Goal: Information Seeking & Learning: Compare options

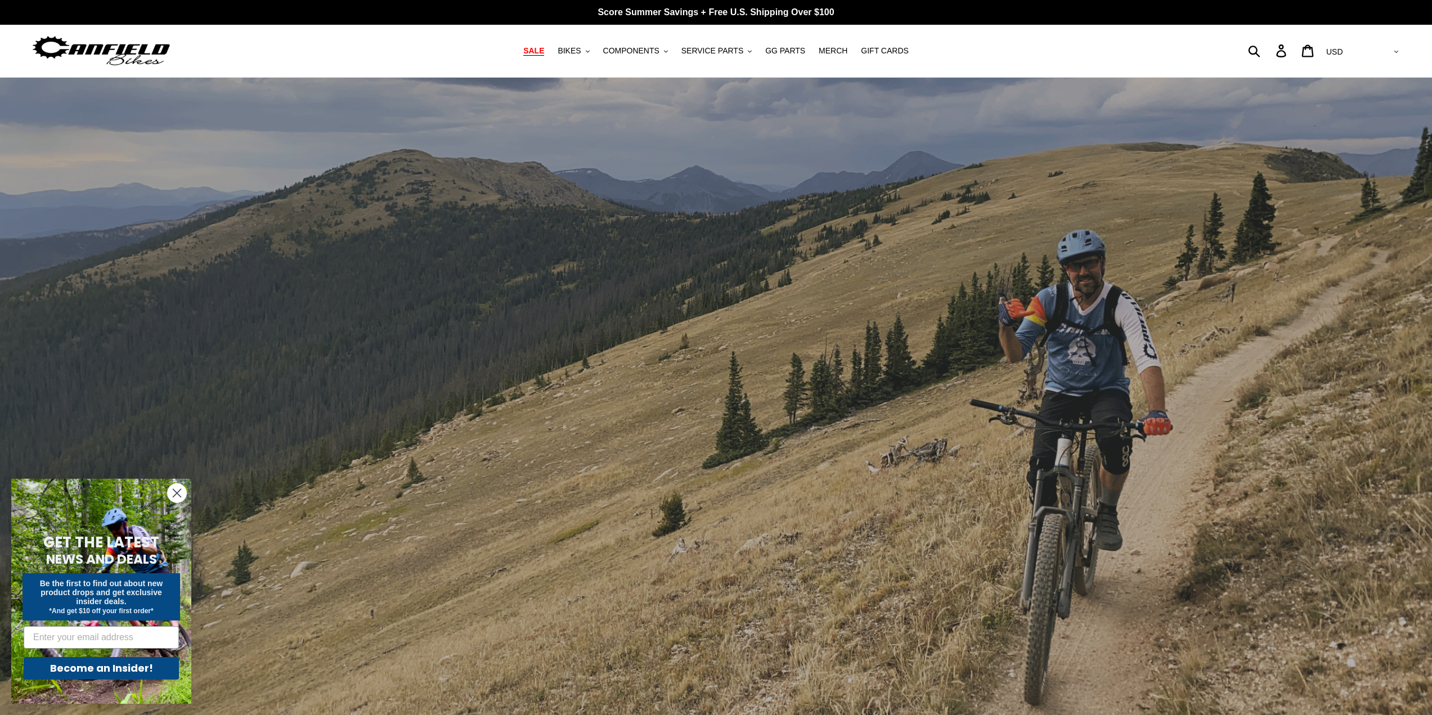
click at [544, 55] on span "SALE" at bounding box center [533, 51] width 21 height 10
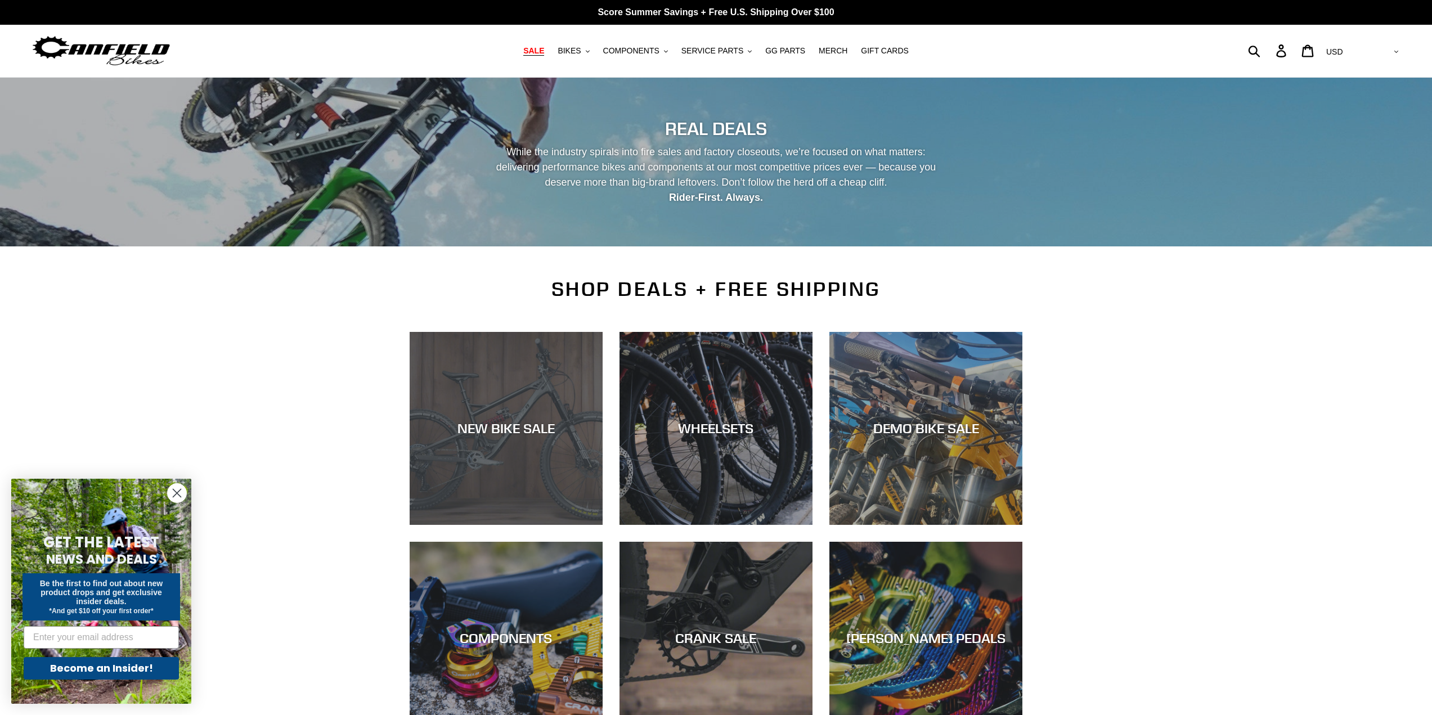
click at [571, 434] on div "NEW BIKE SALE" at bounding box center [506, 428] width 193 height 16
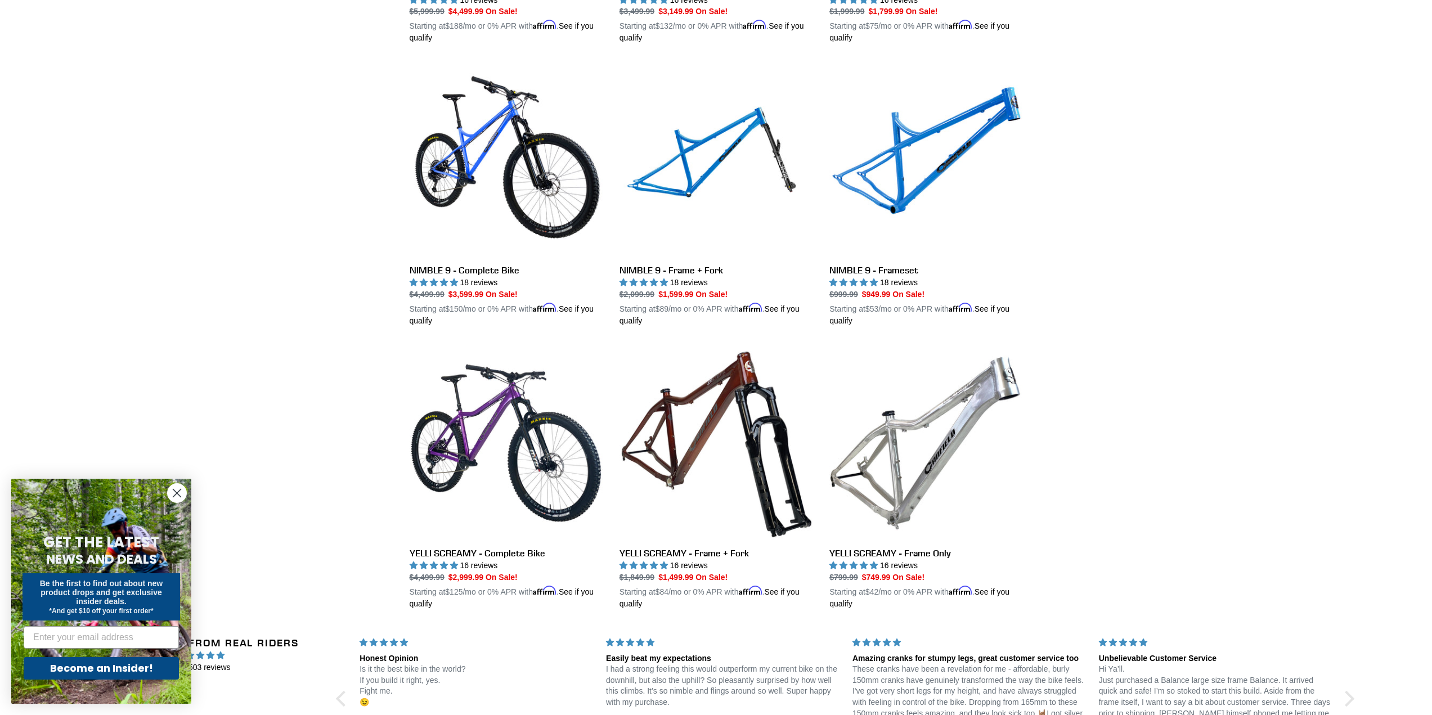
scroll to position [1688, 0]
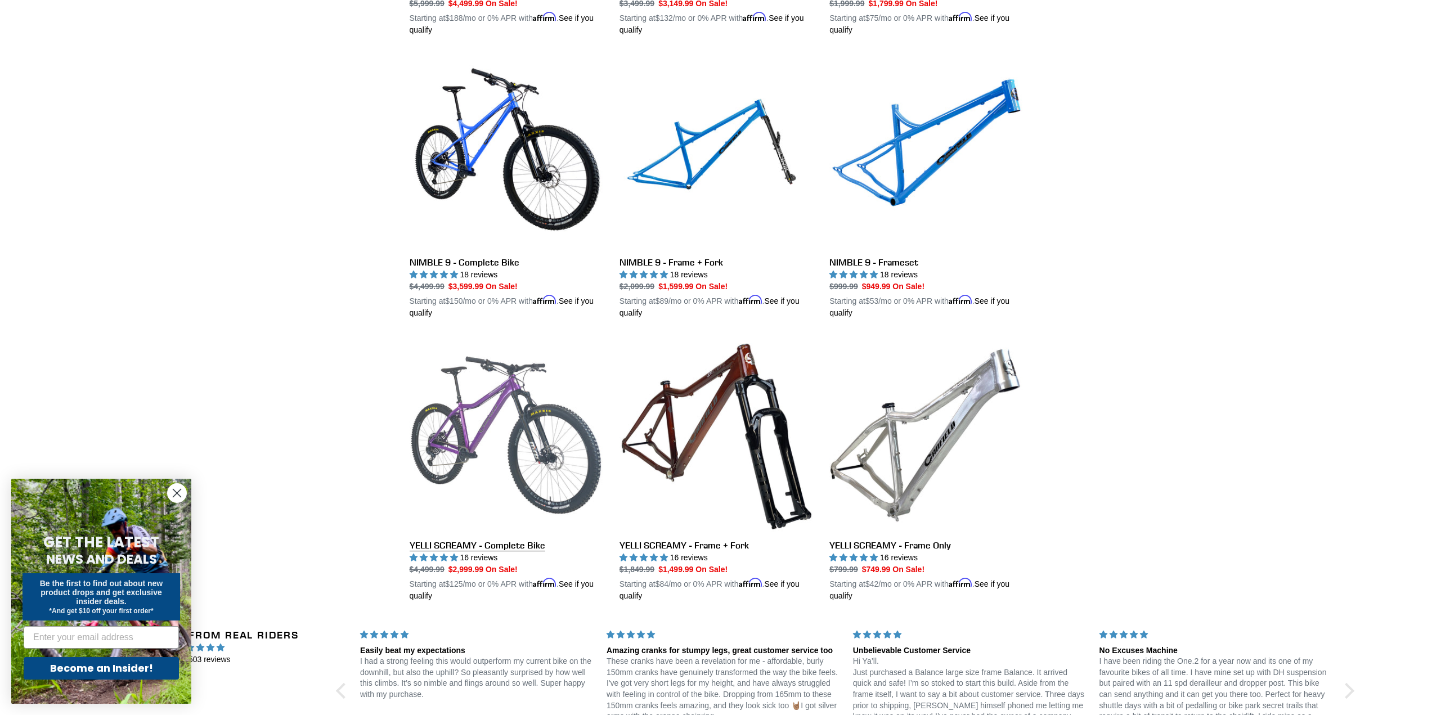
click at [569, 432] on link "YELLI SCREAMY - Complete Bike" at bounding box center [506, 470] width 193 height 263
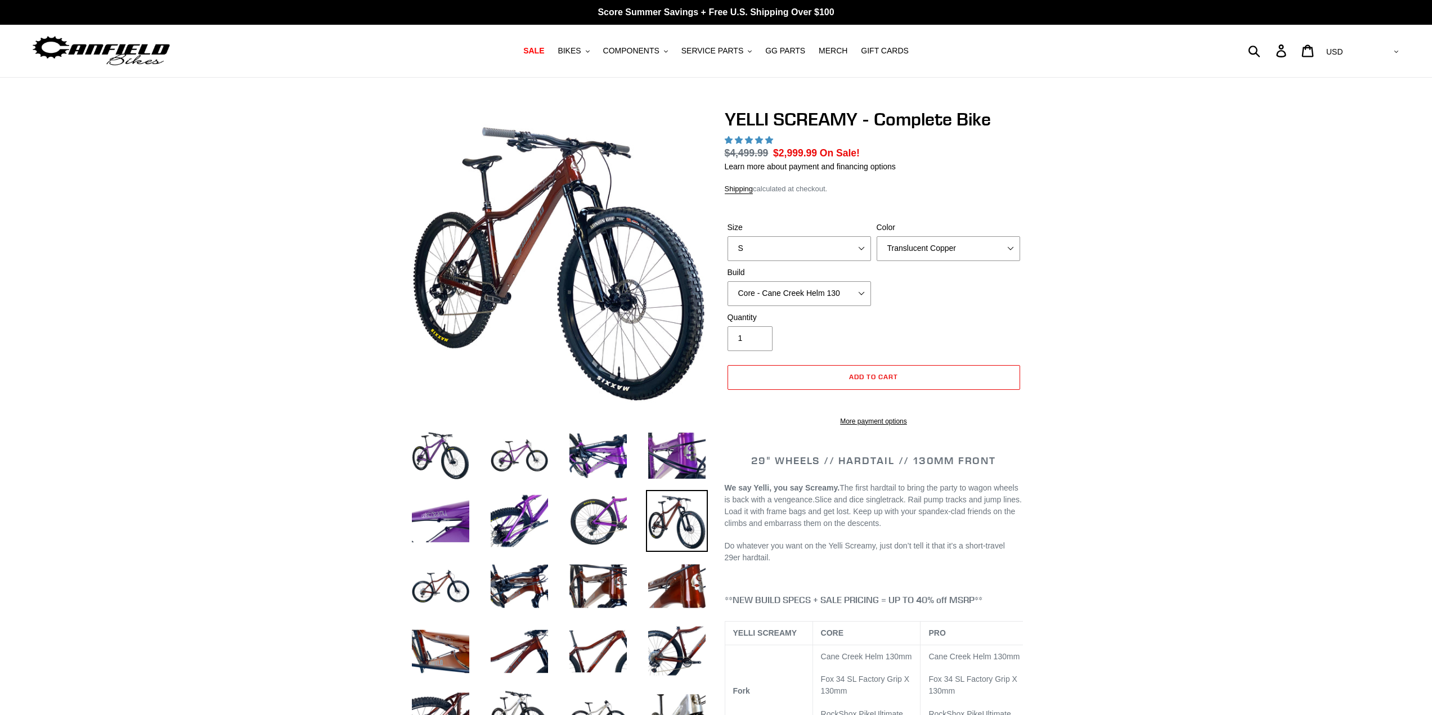
select select "highest-rating"
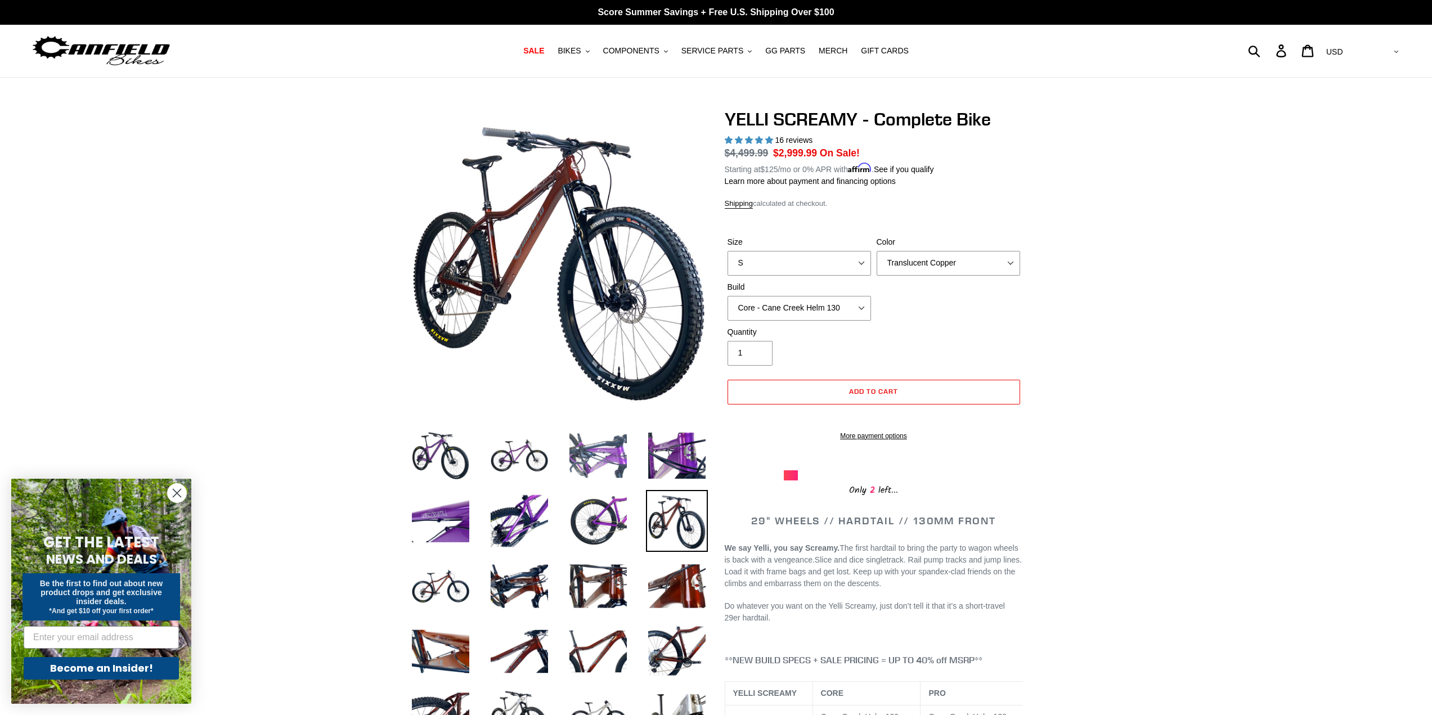
click at [617, 455] on img at bounding box center [598, 456] width 62 height 62
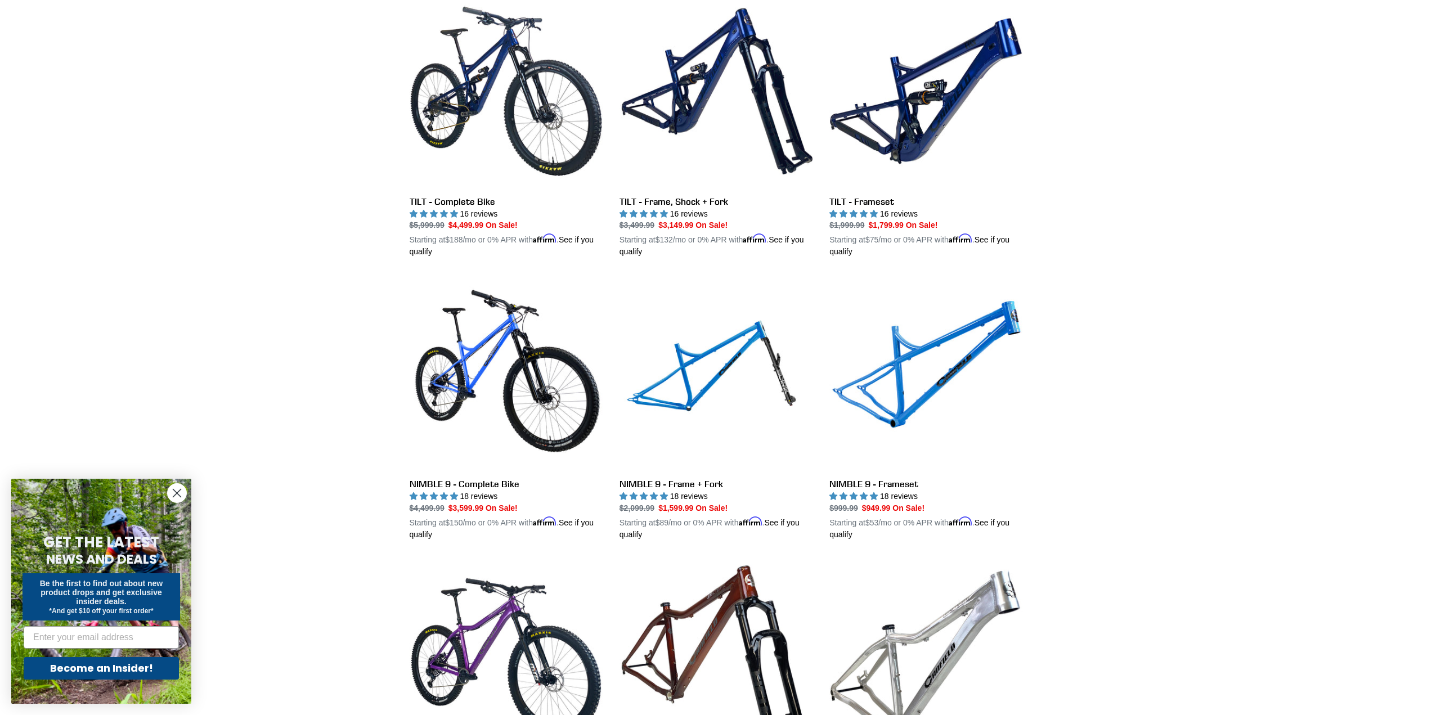
scroll to position [1229, 0]
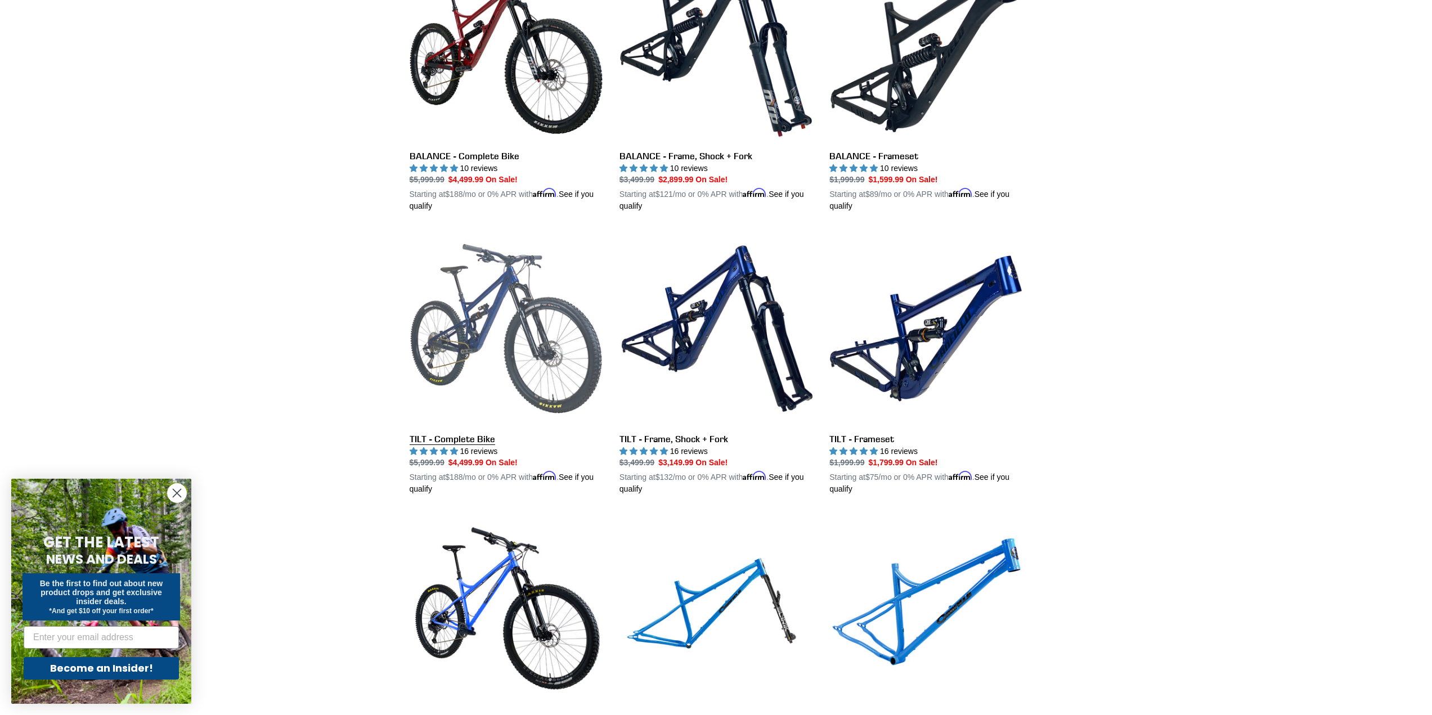
click at [427, 327] on link "TILT - Complete Bike" at bounding box center [506, 363] width 193 height 263
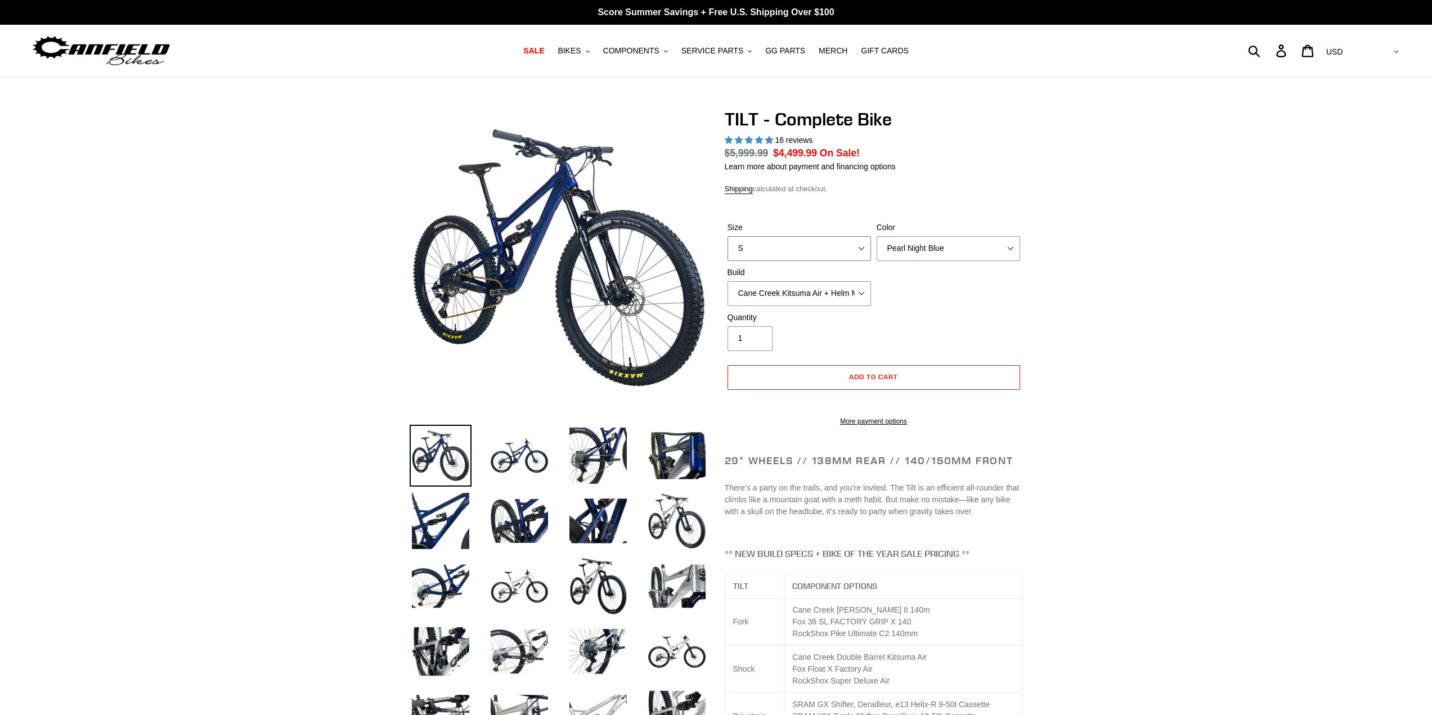
click at [801, 250] on select "S M L" at bounding box center [798, 248] width 143 height 25
select select "highest-rating"
click at [799, 251] on select "S M L" at bounding box center [798, 248] width 143 height 25
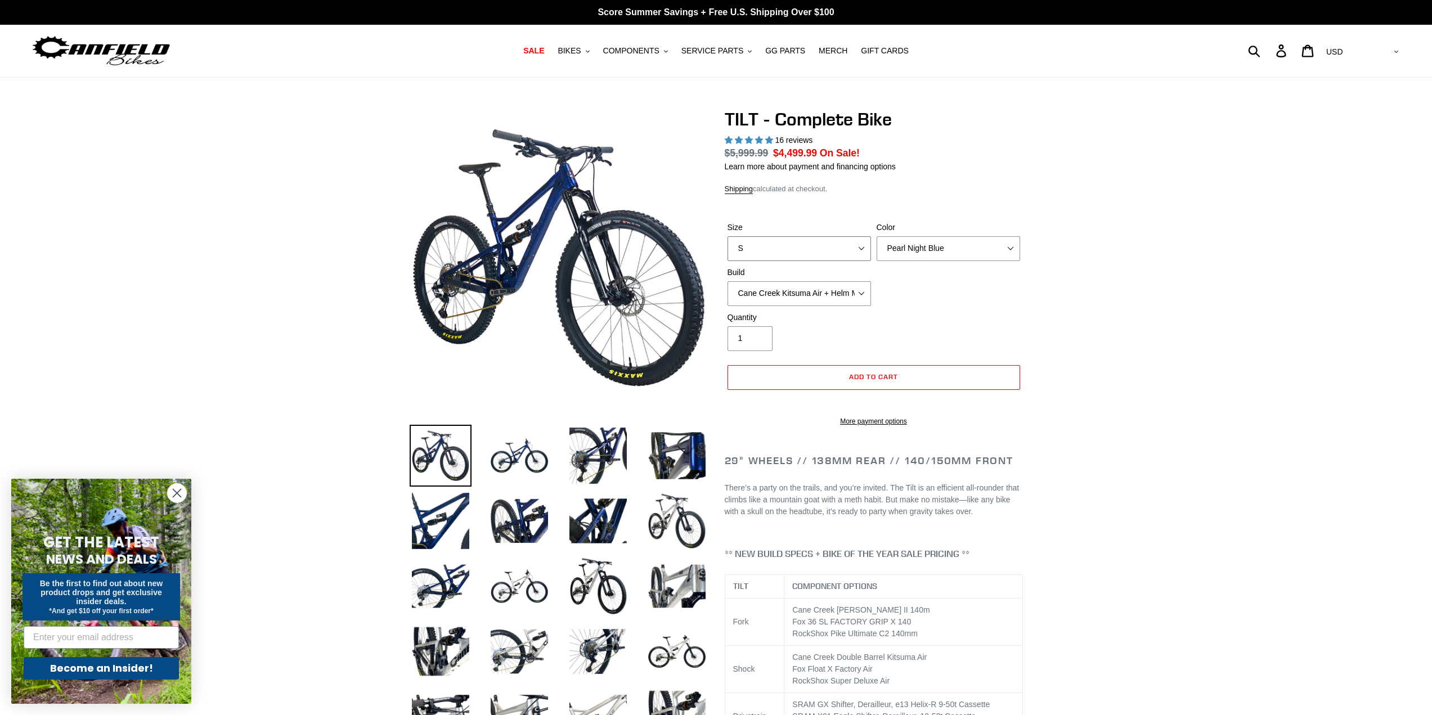
click at [775, 252] on select "S M L" at bounding box center [798, 248] width 143 height 25
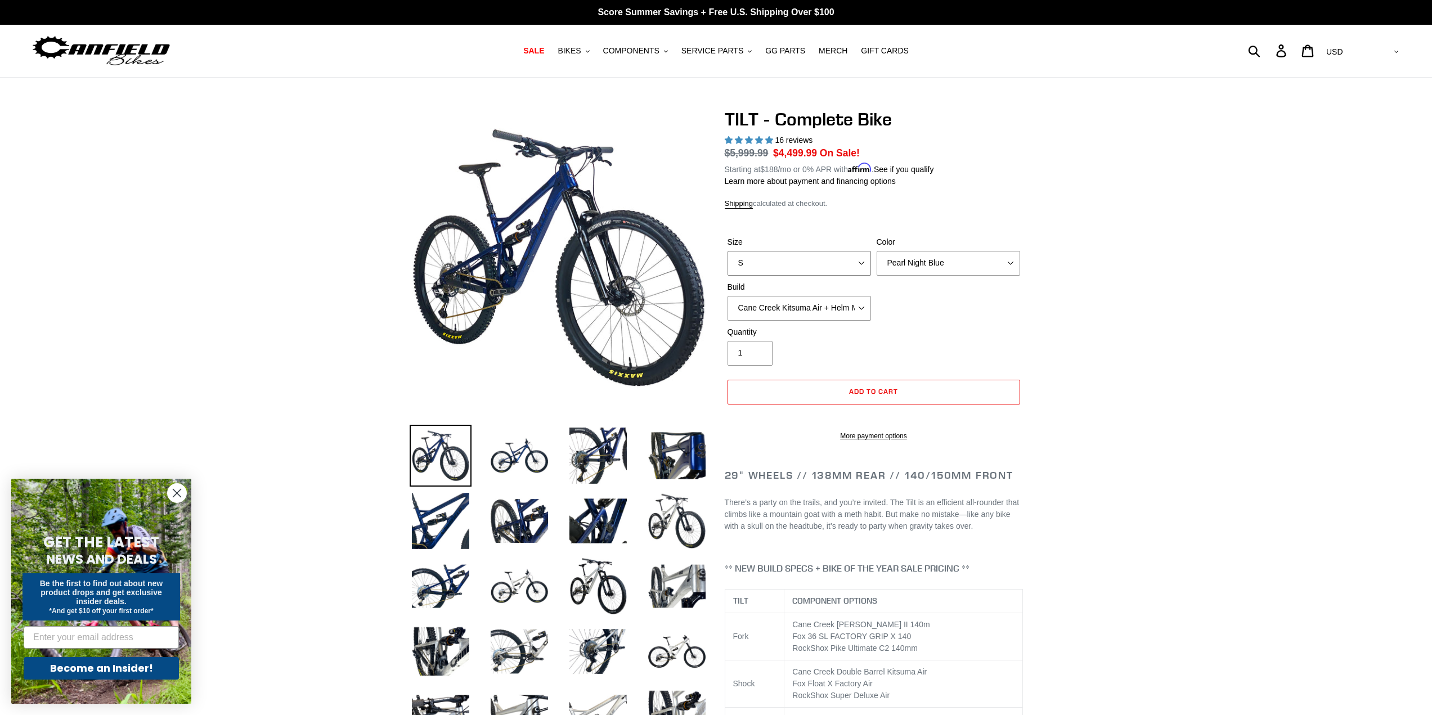
select select "M"
click at [727, 251] on select "S M L" at bounding box center [798, 263] width 143 height 25
click at [771, 310] on select "Cane Creek Kitsuma Air + Helm MKII 140 + SRAM GX Cane Creek Kitsuma Air + Helm …" at bounding box center [798, 308] width 143 height 25
click at [727, 296] on select "Cane Creek Kitsuma Air + Helm MKII 140 + SRAM GX Cane Creek Kitsuma Air + Helm …" at bounding box center [798, 308] width 143 height 25
click at [831, 310] on select "Cane Creek Kitsuma Air + Helm MKII 140 + SRAM GX Cane Creek Kitsuma Air + Helm …" at bounding box center [798, 308] width 143 height 25
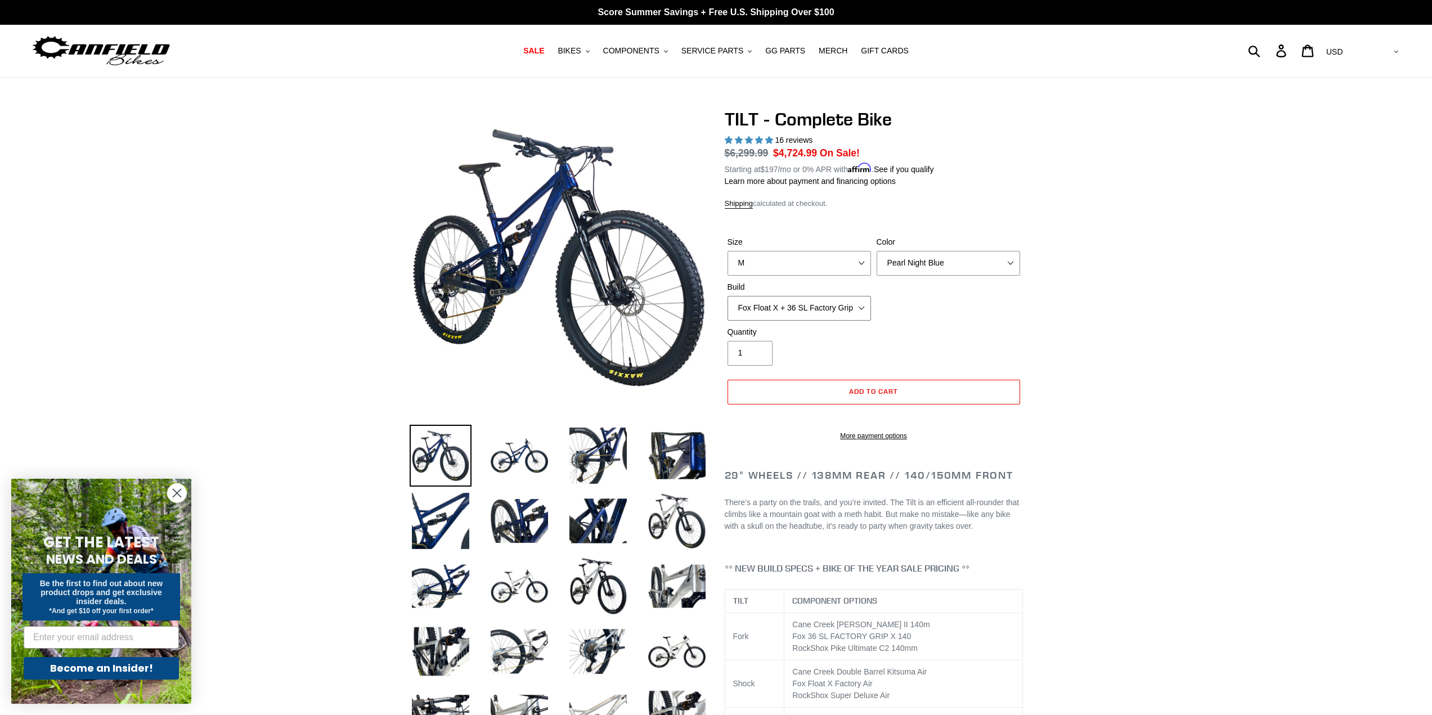
click at [727, 296] on select "Cane Creek Kitsuma Air + Helm MKII 140 + SRAM GX Cane Creek Kitsuma Air + Helm …" at bounding box center [798, 308] width 143 height 25
click at [860, 307] on select "Cane Creek Kitsuma Air + Helm MKII 140 + SRAM GX Cane Creek Kitsuma Air + Helm …" at bounding box center [798, 308] width 143 height 25
click at [727, 296] on select "Cane Creek Kitsuma Air + Helm MKII 140 + SRAM GX Cane Creek Kitsuma Air + Helm …" at bounding box center [798, 308] width 143 height 25
click at [838, 308] on select "Cane Creek Kitsuma Air + Helm MKII 140 + SRAM GX Cane Creek Kitsuma Air + Helm …" at bounding box center [798, 308] width 143 height 25
click at [727, 296] on select "Cane Creek Kitsuma Air + Helm MKII 140 + SRAM GX Cane Creek Kitsuma Air + Helm …" at bounding box center [798, 308] width 143 height 25
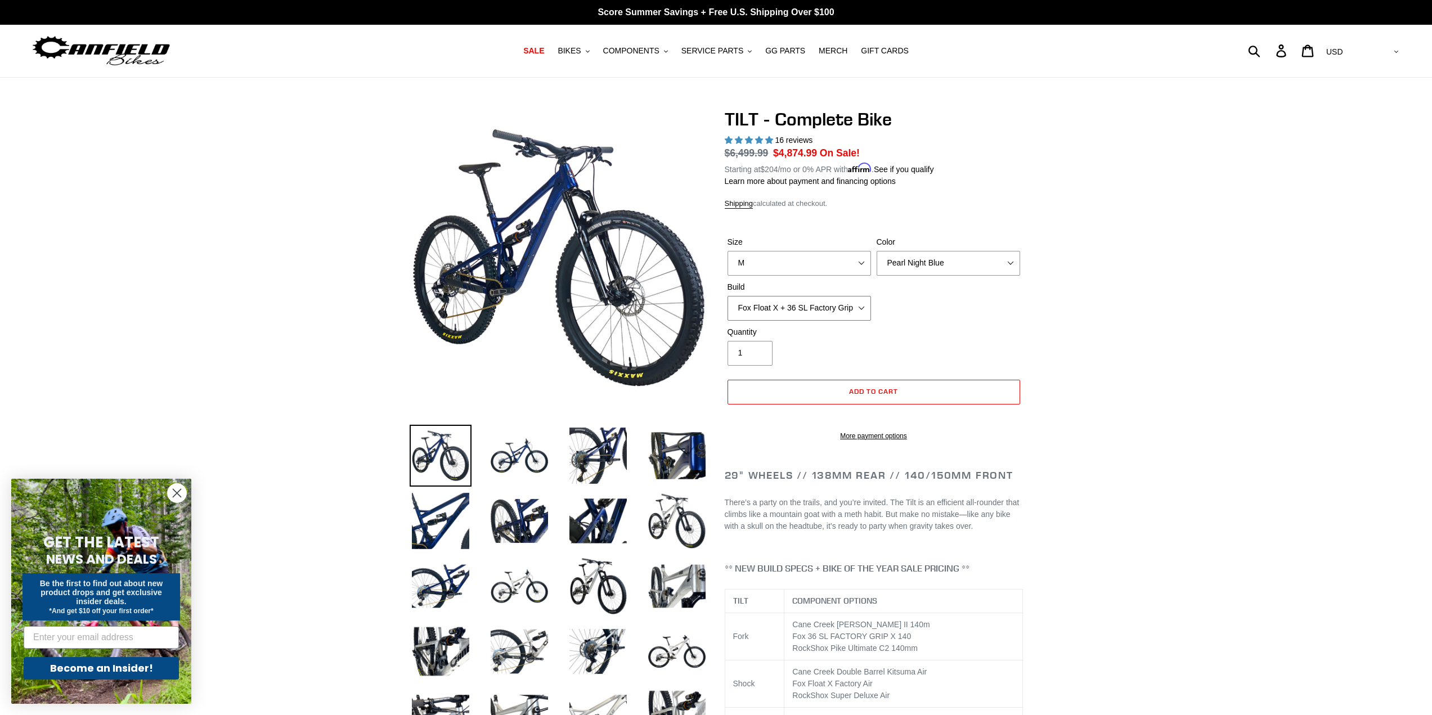
click at [847, 311] on select "Cane Creek Kitsuma Air + Helm MKII 140 + SRAM GX Cane Creek Kitsuma Air + Helm …" at bounding box center [798, 308] width 143 height 25
click at [727, 296] on select "Cane Creek Kitsuma Air + Helm MKII 140 + SRAM GX Cane Creek Kitsuma Air + Helm …" at bounding box center [798, 308] width 143 height 25
click at [541, 511] on img at bounding box center [519, 521] width 62 height 62
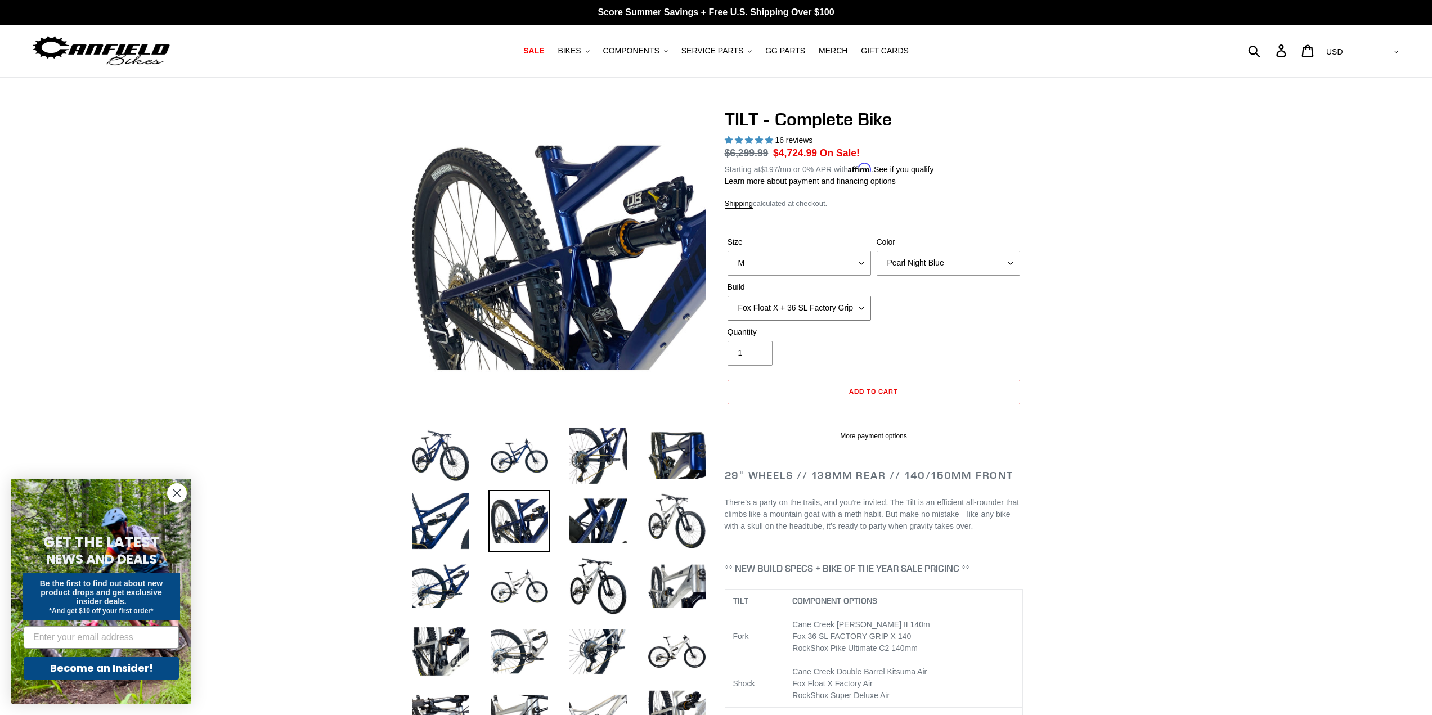
click at [822, 305] on select "Cane Creek Kitsuma Air + Helm MKII 140 + SRAM GX Cane Creek Kitsuma Air + Helm …" at bounding box center [798, 308] width 143 height 25
click at [727, 296] on select "Cane Creek Kitsuma Air + Helm MKII 140 + SRAM GX Cane Creek Kitsuma Air + Helm …" at bounding box center [798, 308] width 143 height 25
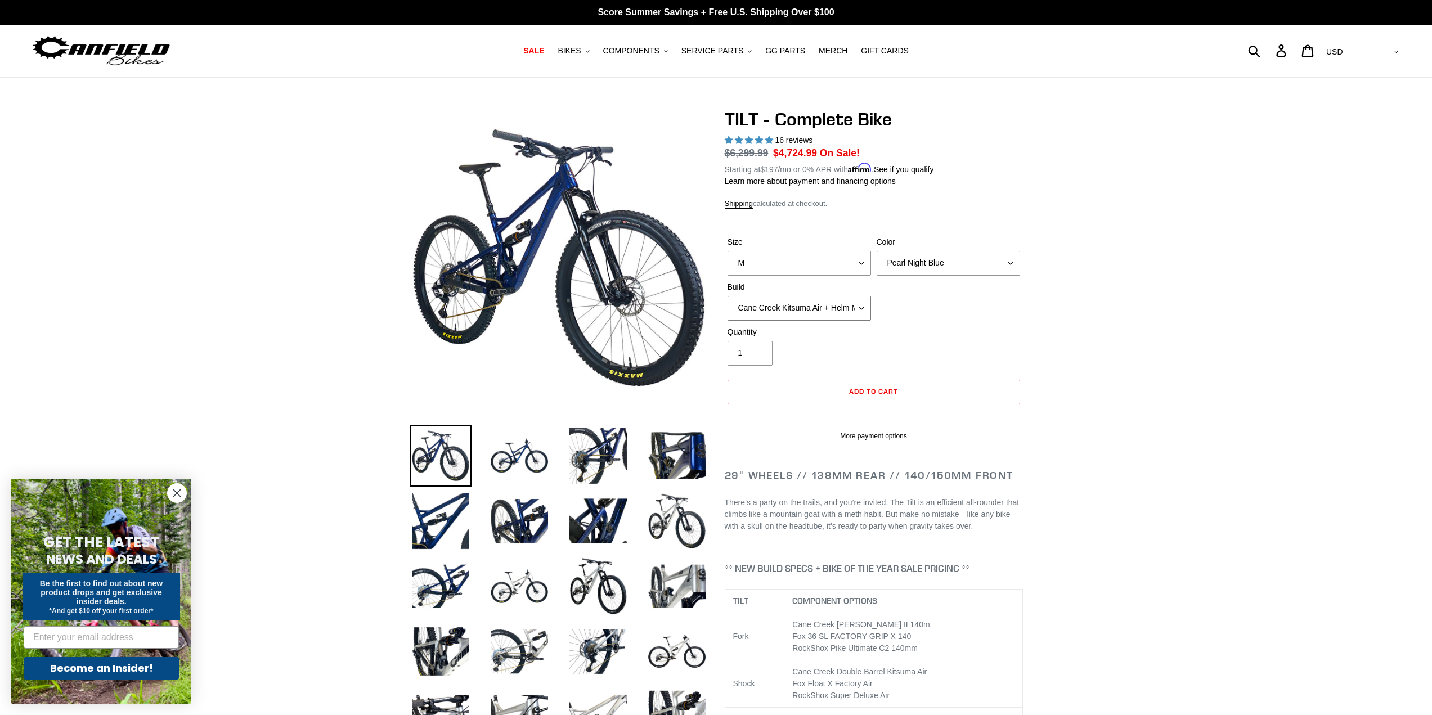
click at [813, 310] on select "Cane Creek Kitsuma Air + Helm MKII 140 + SRAM GX Cane Creek Kitsuma Air + Helm …" at bounding box center [798, 308] width 143 height 25
click at [727, 296] on select "Cane Creek Kitsuma Air + Helm MKII 140 + SRAM GX Cane Creek Kitsuma Air + Helm …" at bounding box center [798, 308] width 143 height 25
click at [838, 308] on select "Cane Creek Kitsuma Air + Helm MKII 140 + SRAM GX Cane Creek Kitsuma Air + Helm …" at bounding box center [798, 308] width 143 height 25
select select "Cane Creek Kitsuma Air + Helm MKII 140 + Shimano XT"
click at [727, 296] on select "Cane Creek Kitsuma Air + Helm MKII 140 + SRAM GX Cane Creek Kitsuma Air + Helm …" at bounding box center [798, 308] width 143 height 25
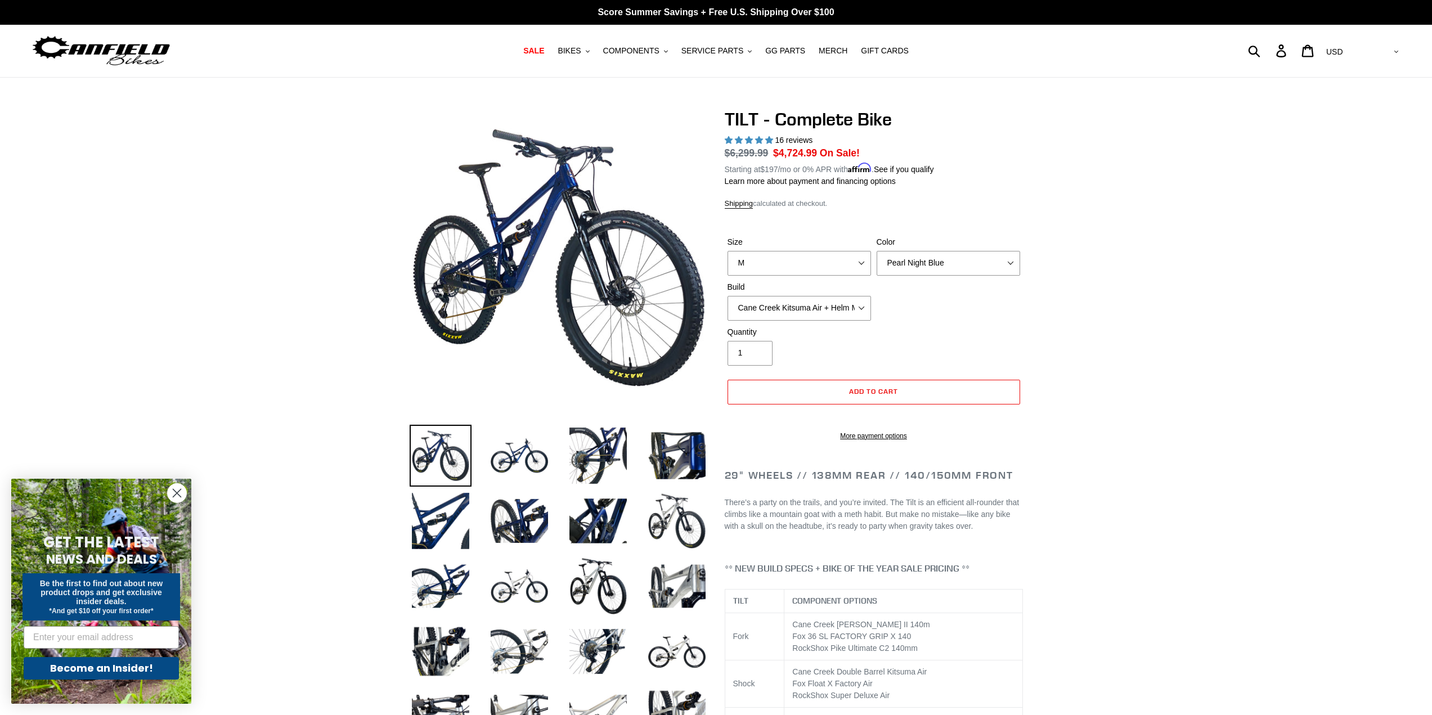
click at [177, 489] on circle "Close dialog" at bounding box center [177, 493] width 19 height 19
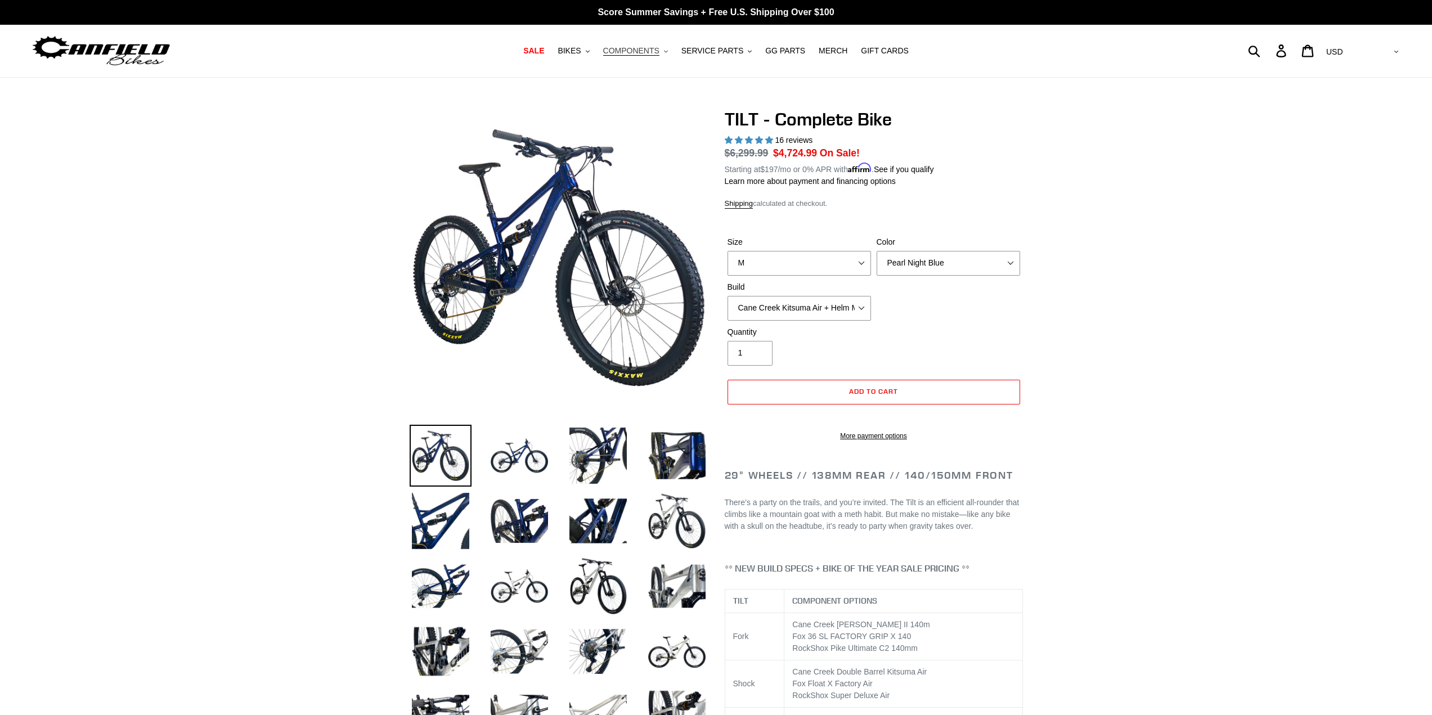
click at [646, 46] on span "COMPONENTS" at bounding box center [631, 51] width 56 height 10
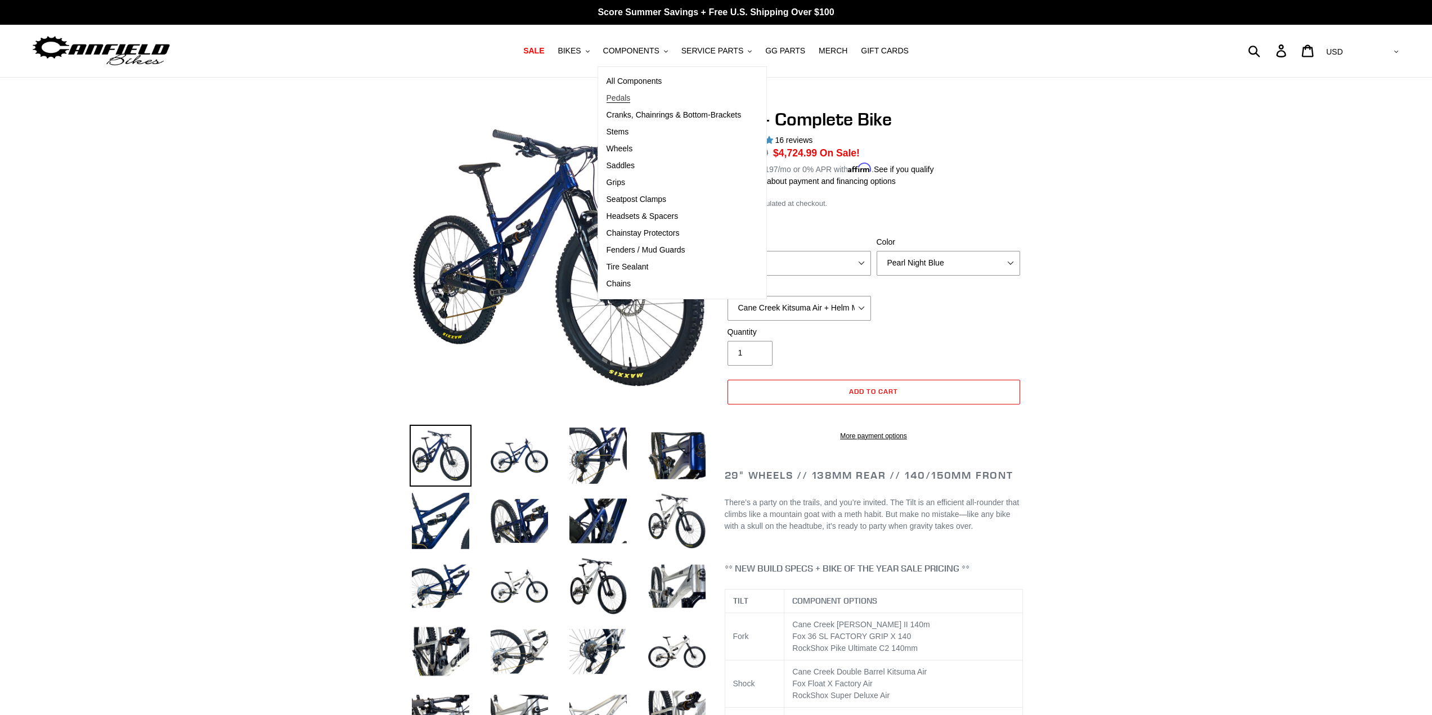
click at [631, 97] on span "Pedals" at bounding box center [618, 98] width 24 height 10
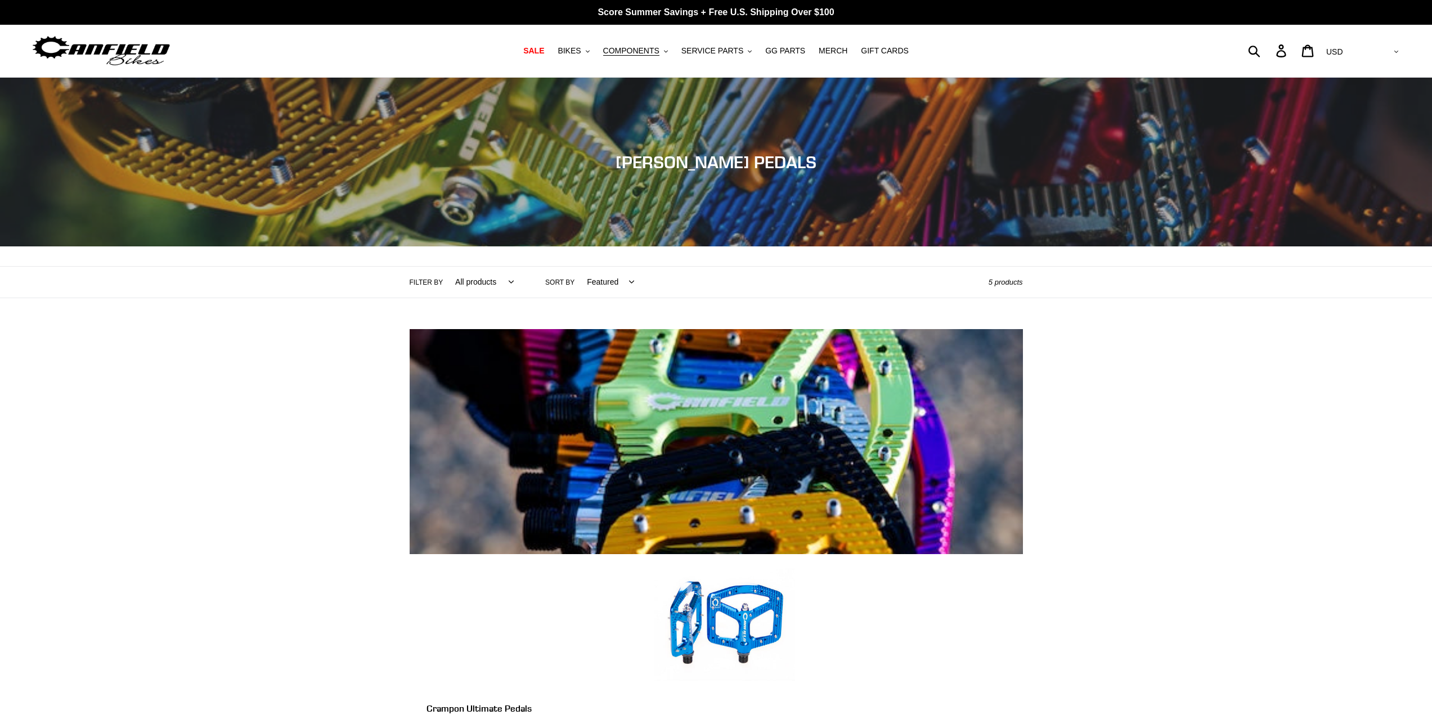
drag, startPoint x: 1106, startPoint y: 480, endPoint x: 1165, endPoint y: 471, distance: 59.7
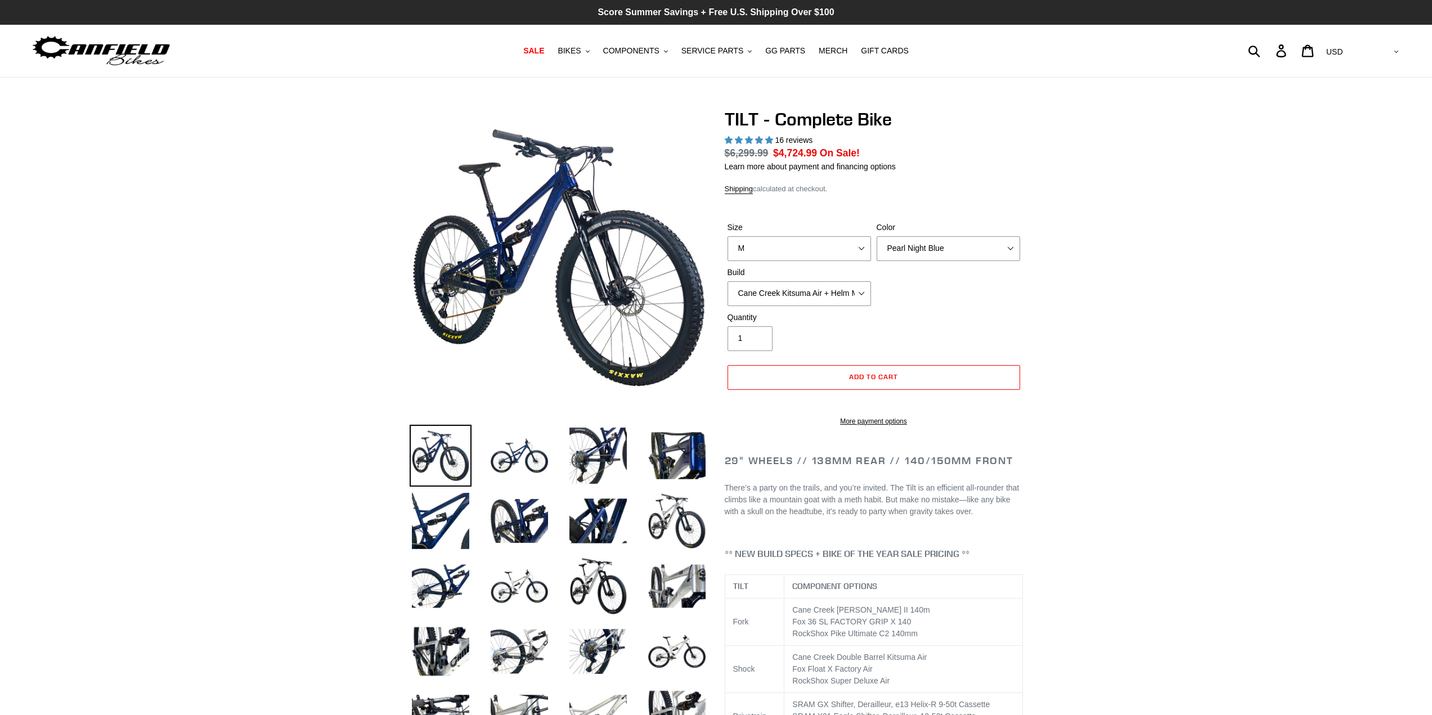
select select "highest-rating"
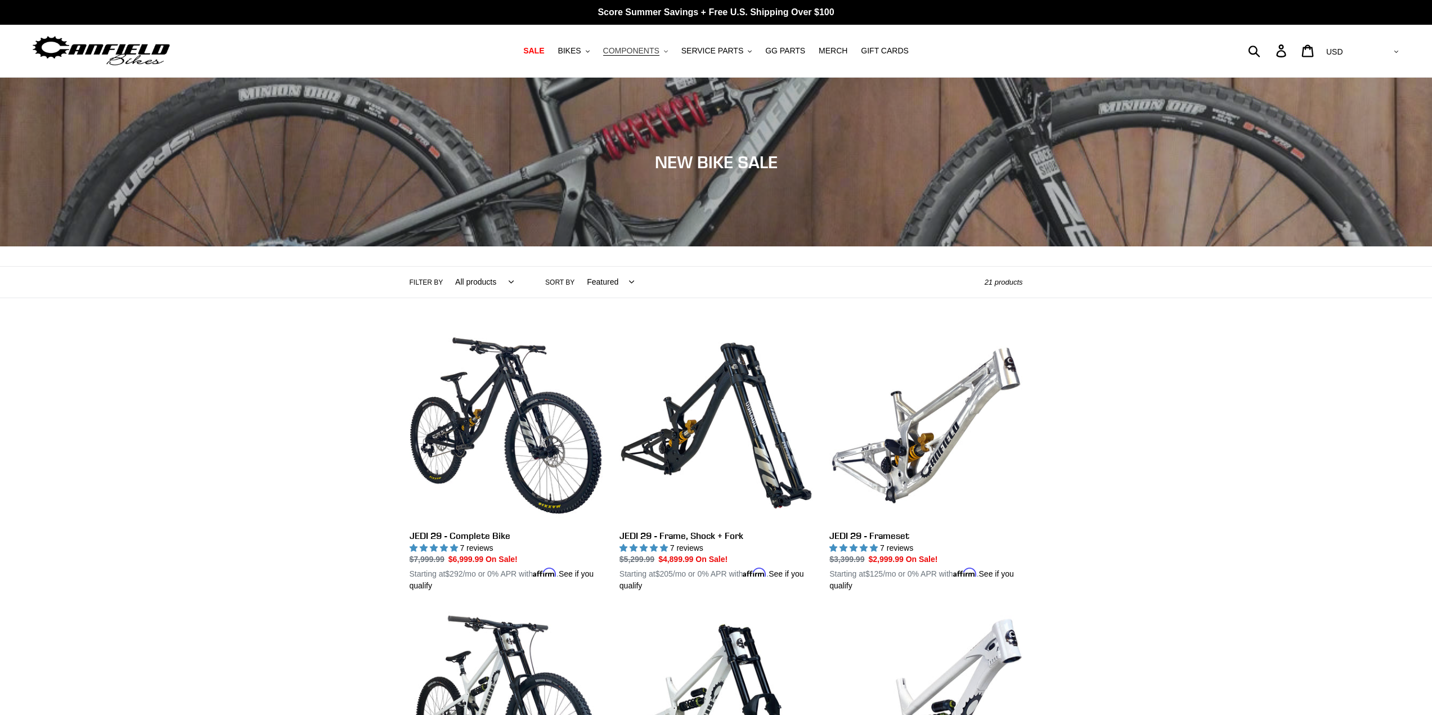
click at [642, 53] on span "COMPONENTS" at bounding box center [631, 51] width 56 height 10
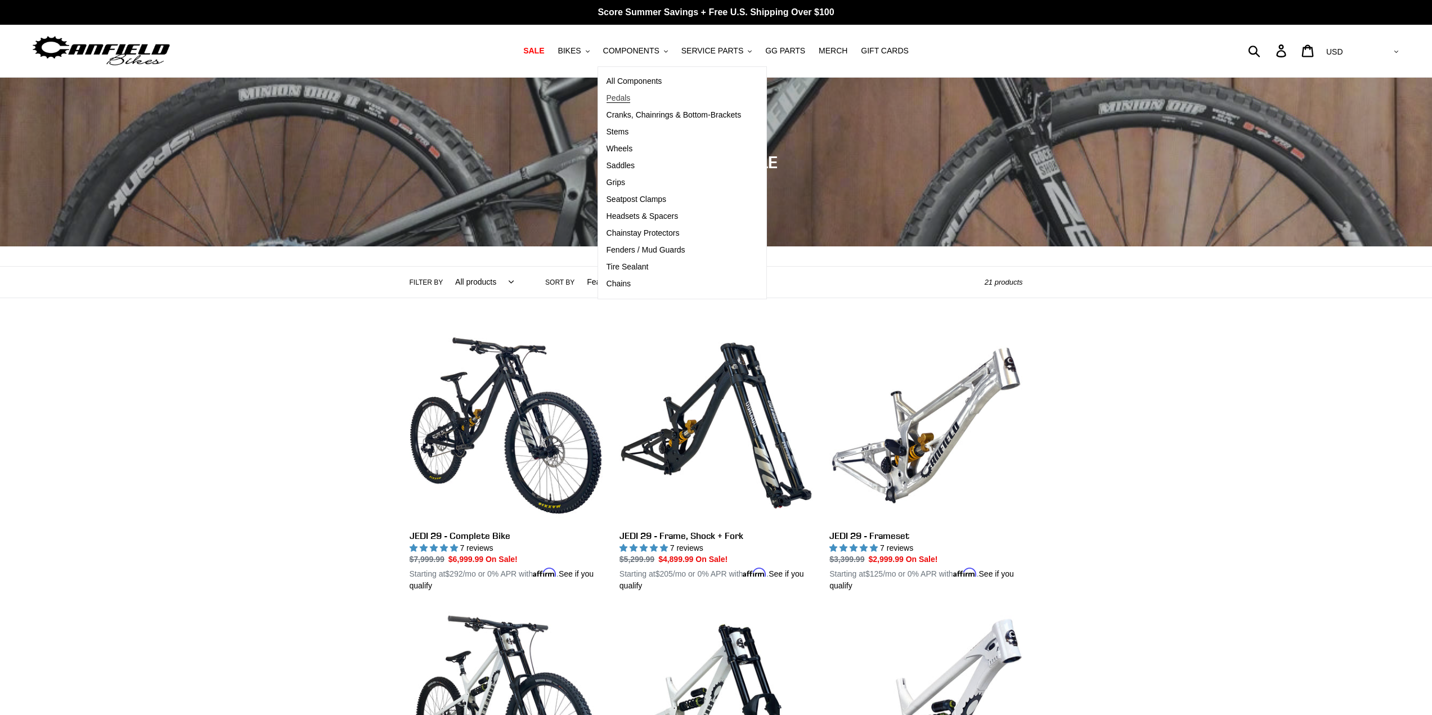
click at [631, 98] on span "Pedals" at bounding box center [618, 98] width 24 height 10
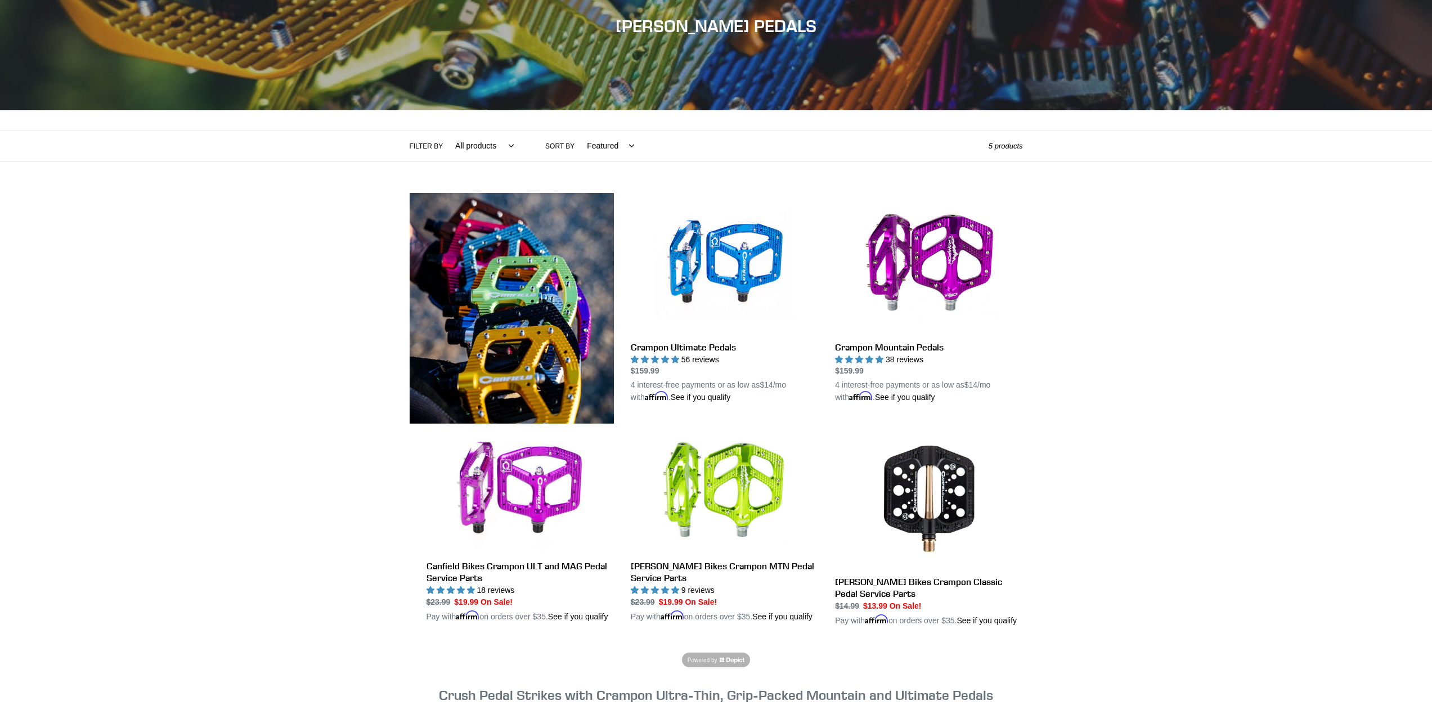
scroll to position [56, 0]
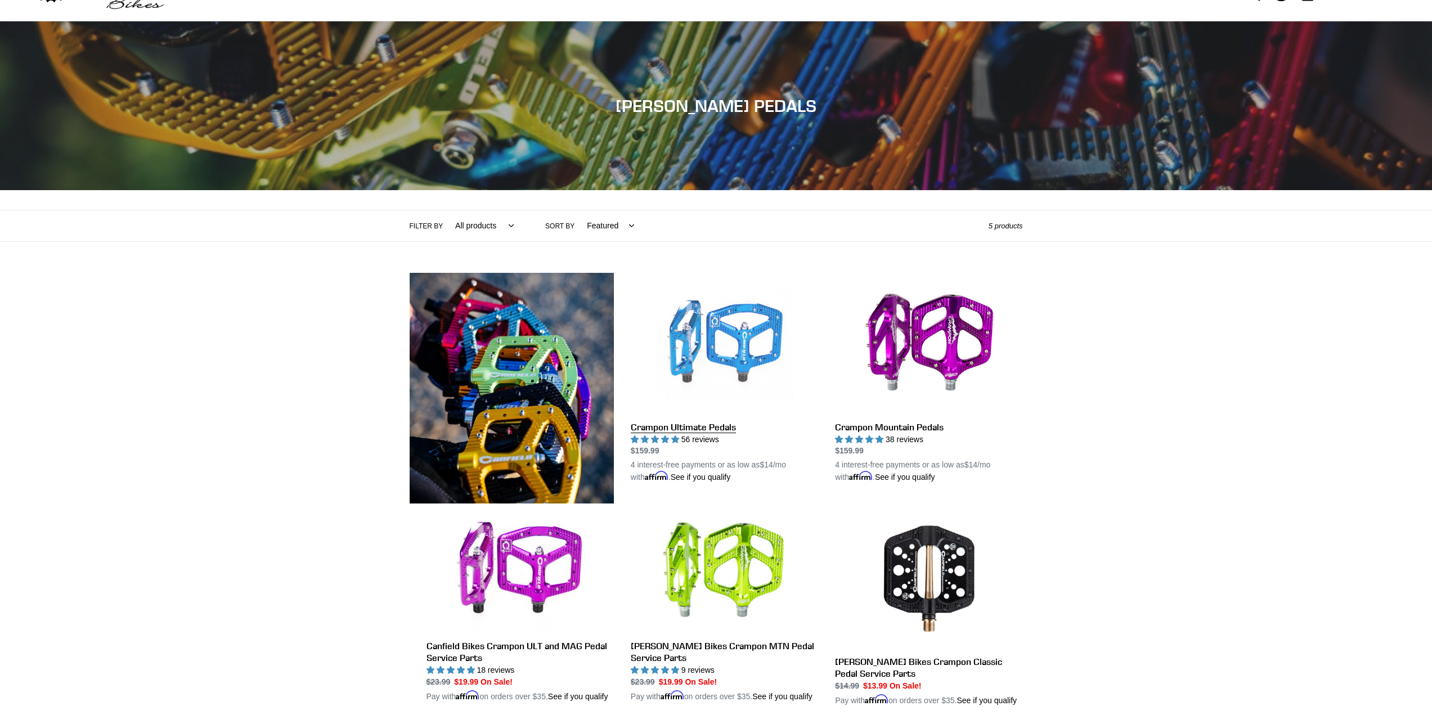
click at [704, 430] on link "Crampon Ultimate Pedals" at bounding box center [724, 378] width 187 height 211
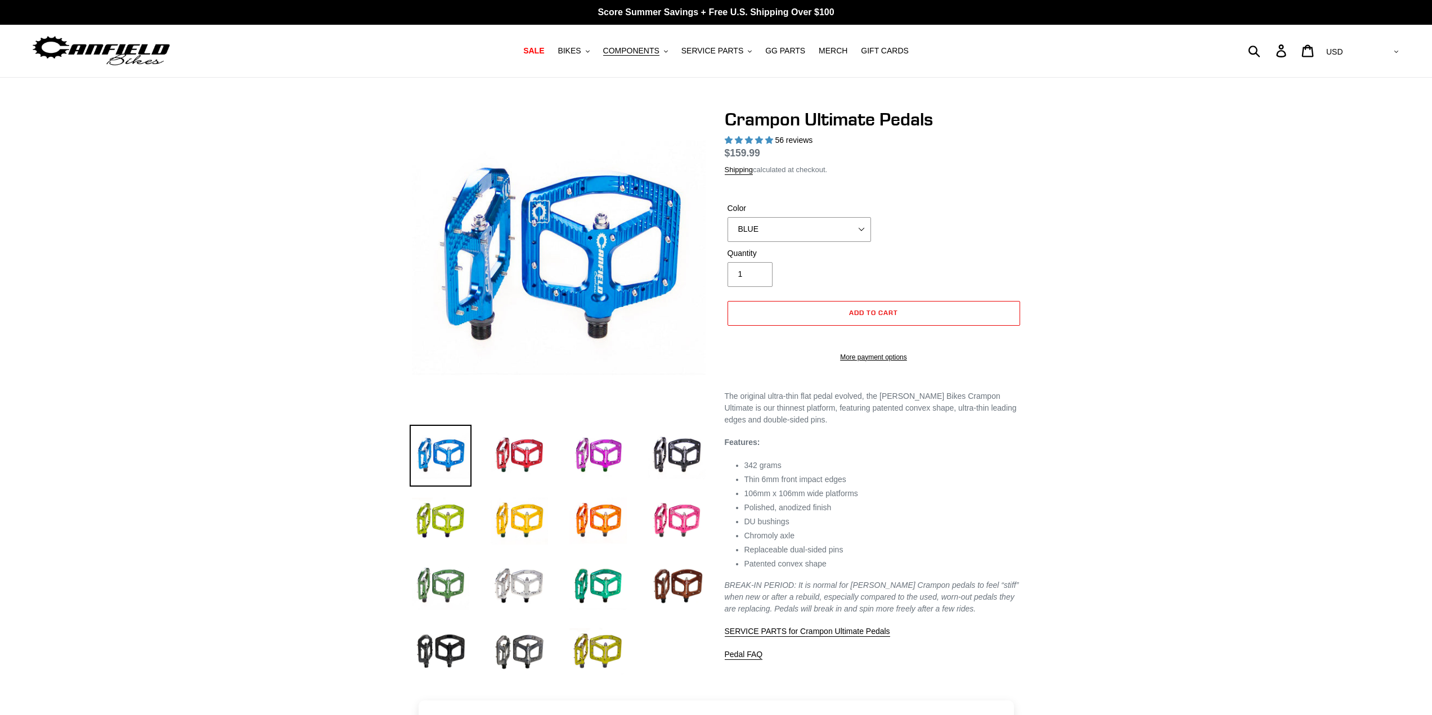
select select "highest-rating"
click at [517, 454] on img at bounding box center [519, 456] width 62 height 62
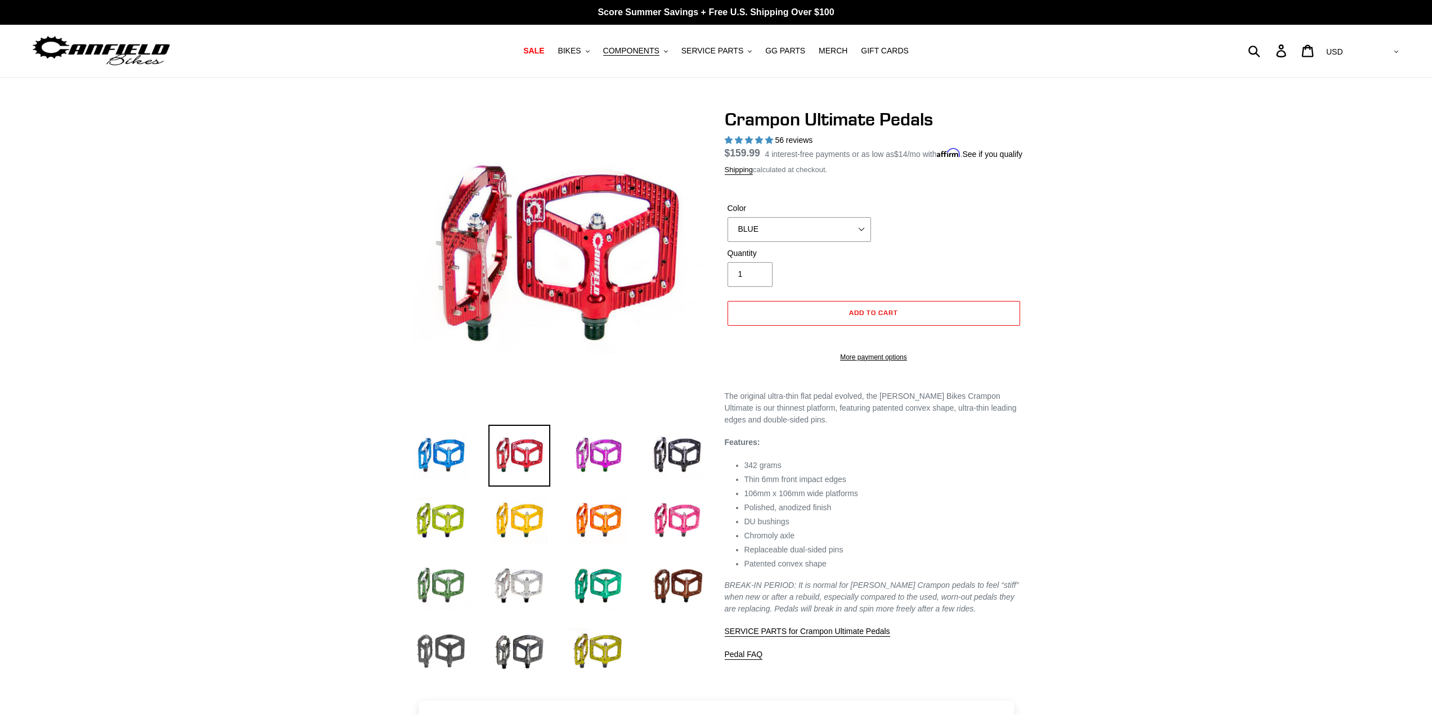
click at [466, 650] on img at bounding box center [441, 651] width 62 height 62
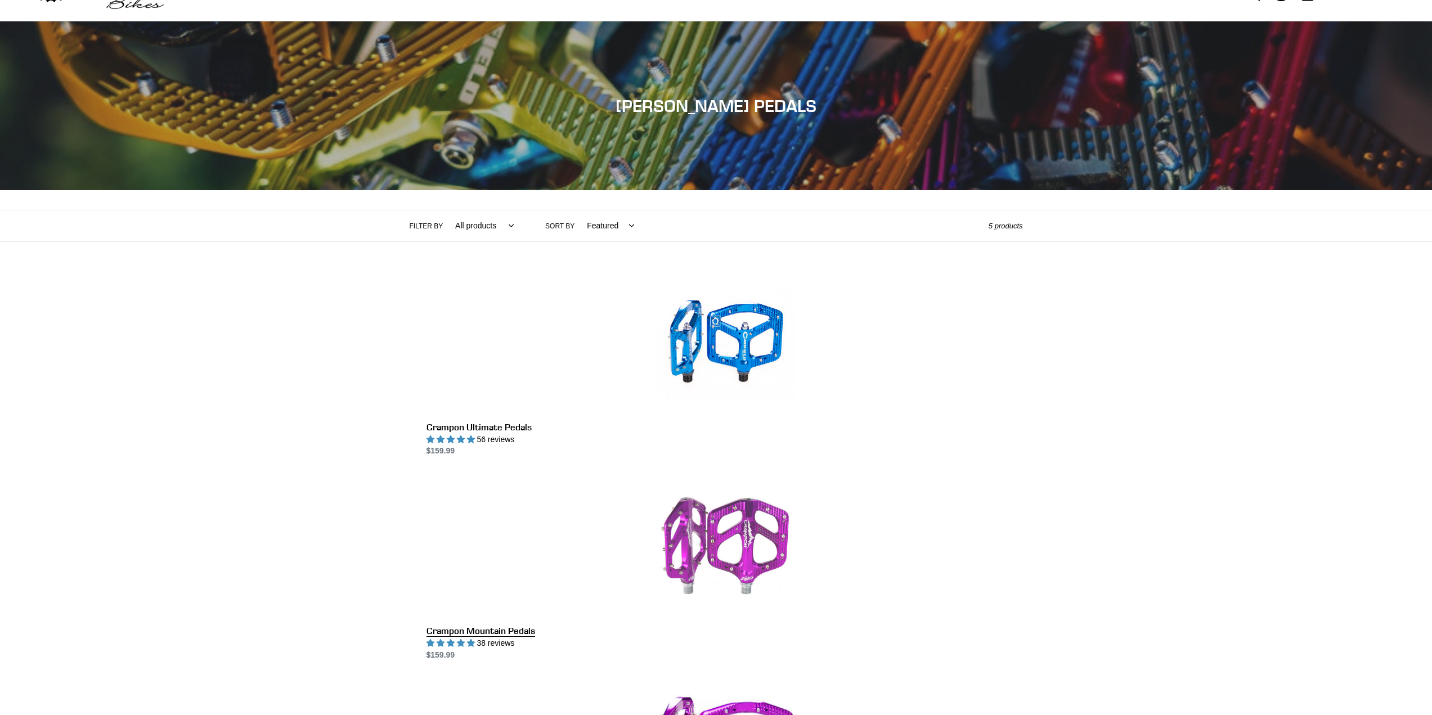
click at [892, 476] on link "Crampon Mountain Pedals" at bounding box center [724, 568] width 596 height 185
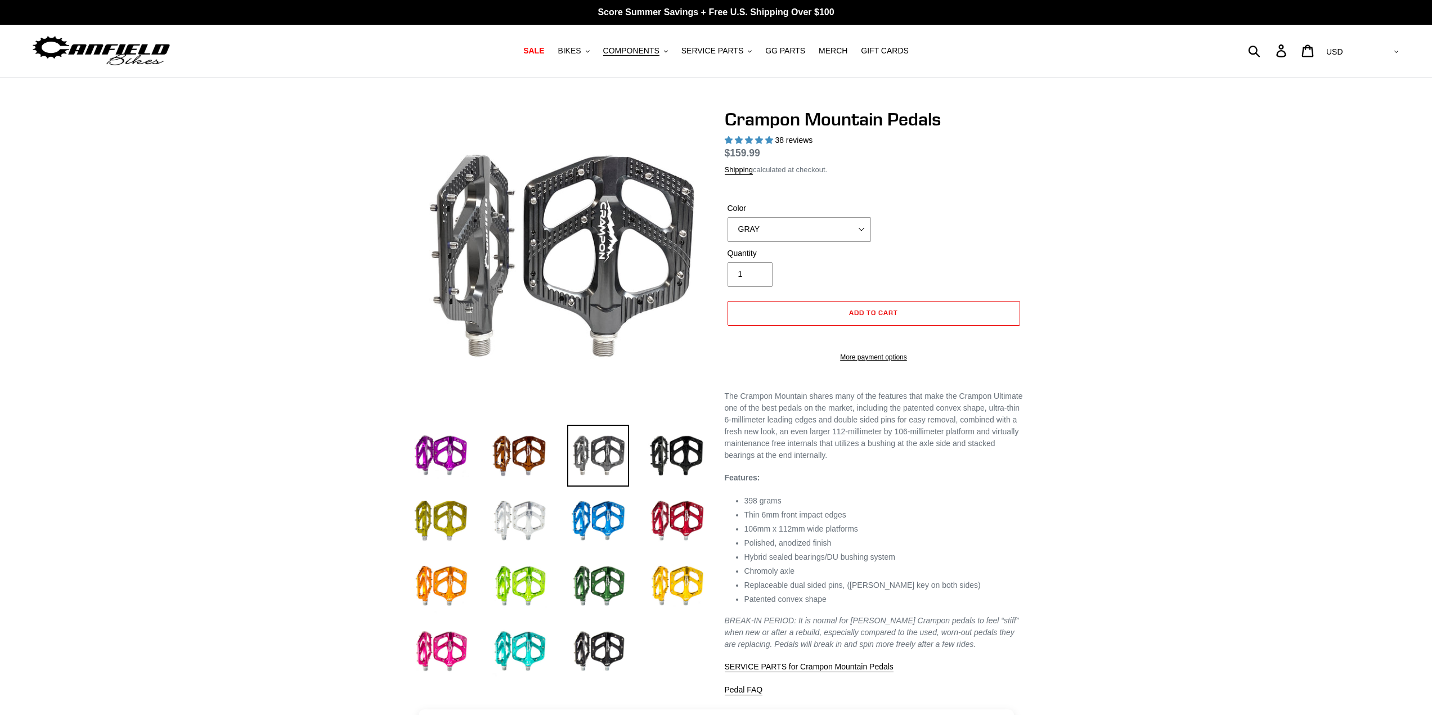
select select "highest-rating"
click at [515, 453] on img at bounding box center [519, 456] width 62 height 62
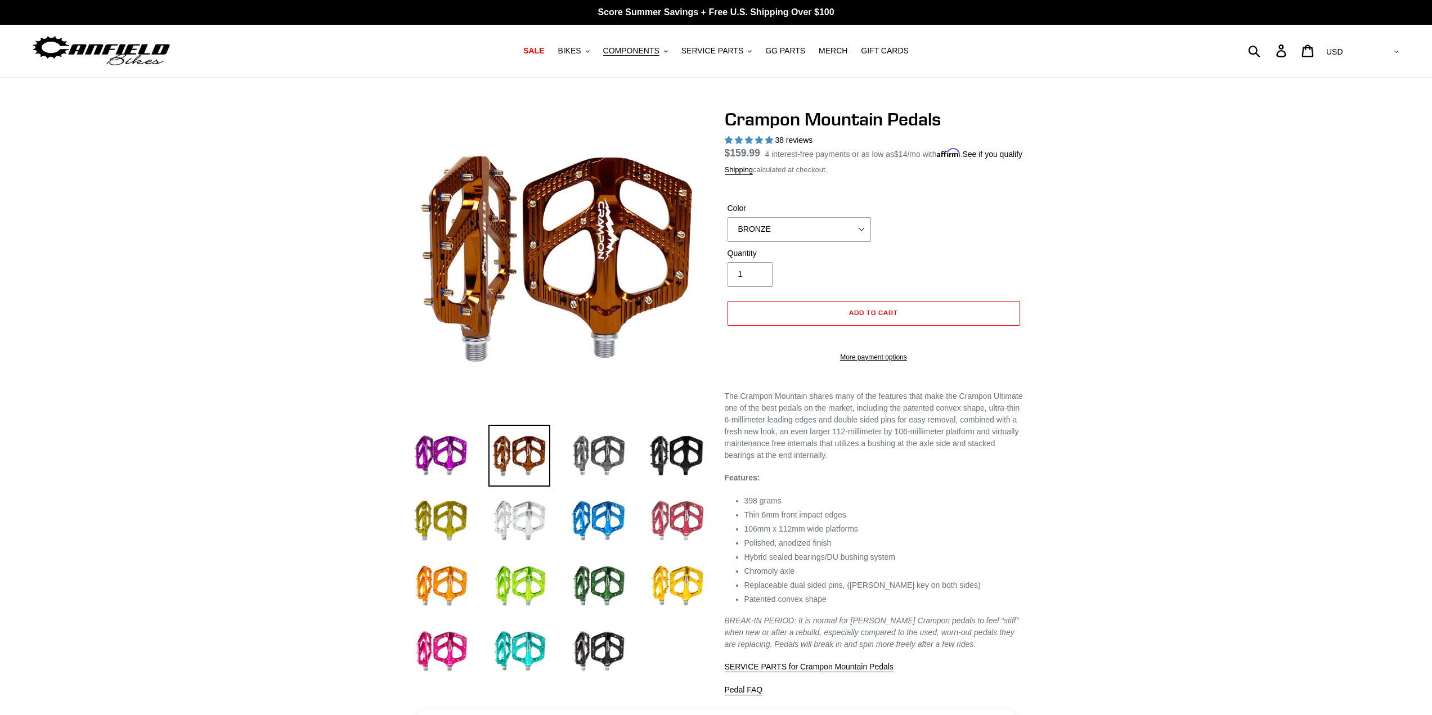
click at [676, 520] on img at bounding box center [677, 521] width 62 height 62
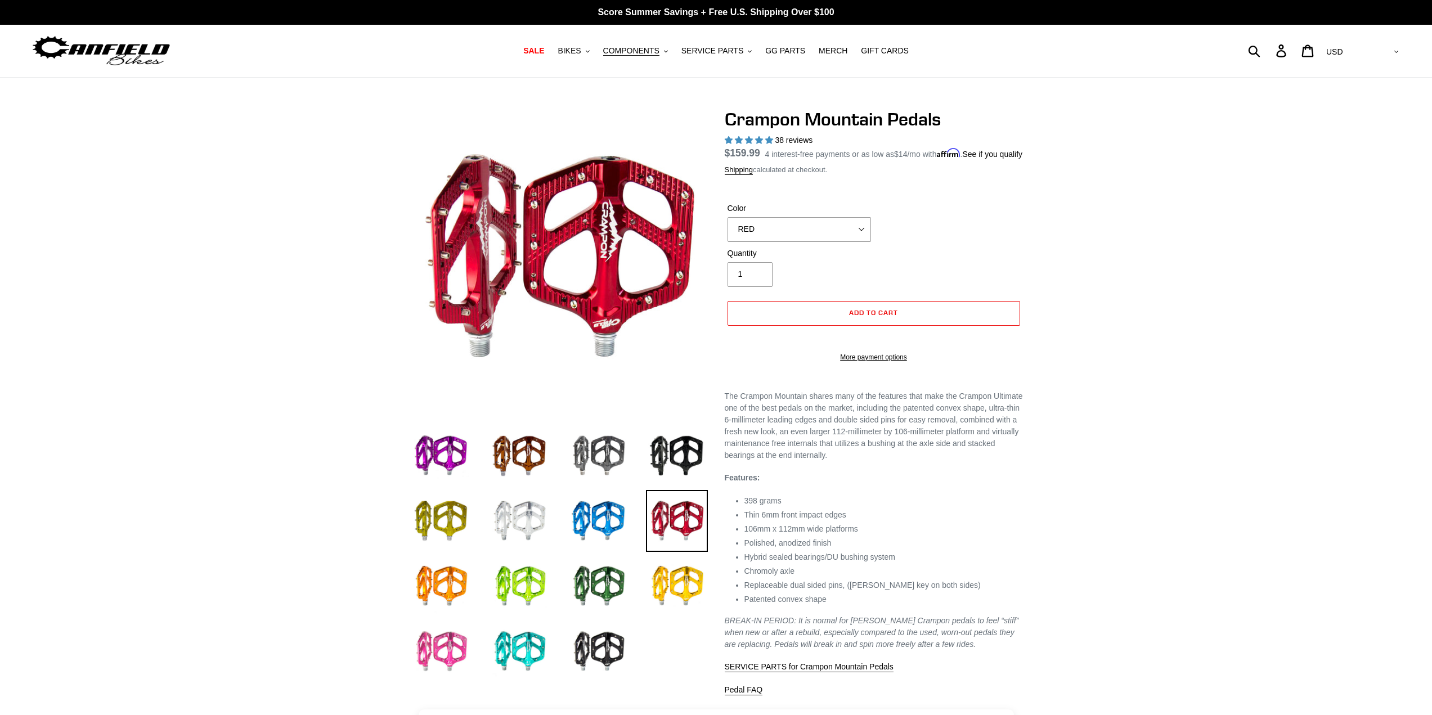
click at [443, 645] on img at bounding box center [441, 651] width 62 height 62
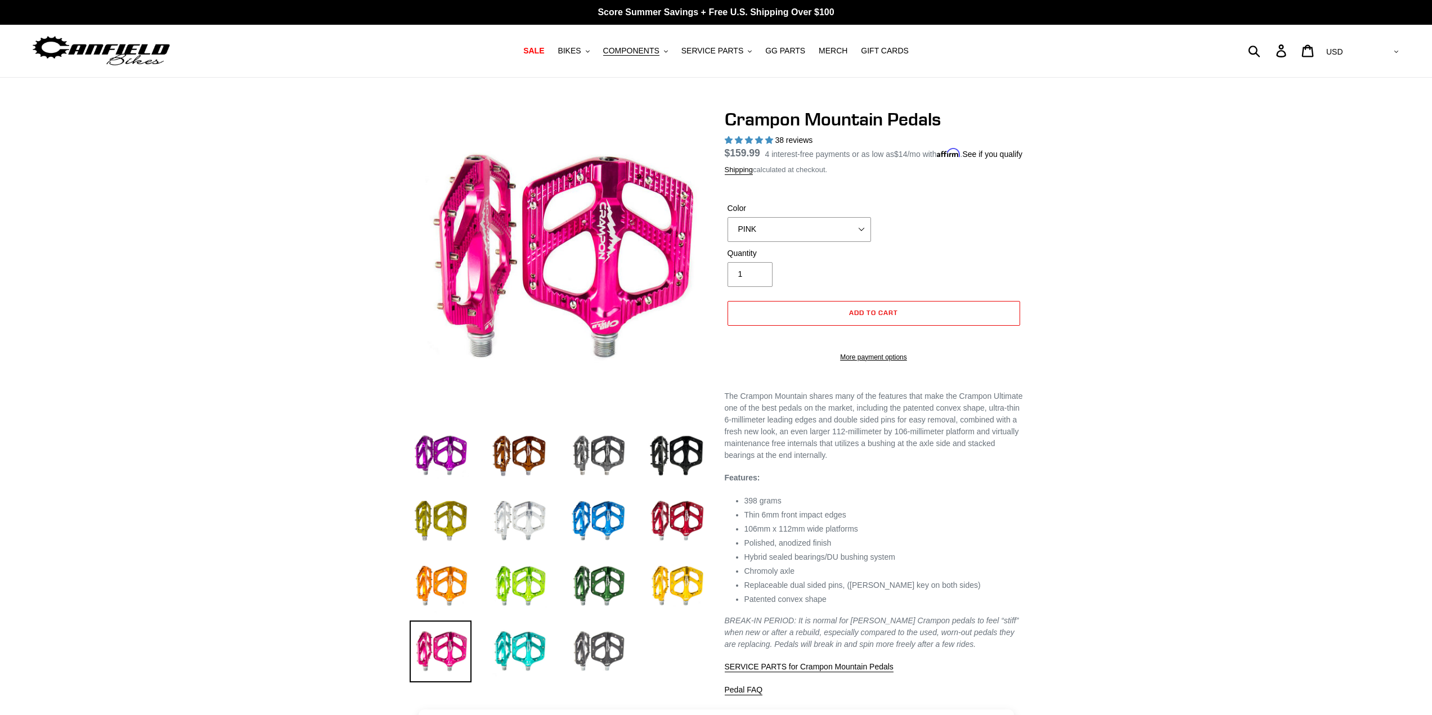
click at [611, 649] on img at bounding box center [598, 651] width 62 height 62
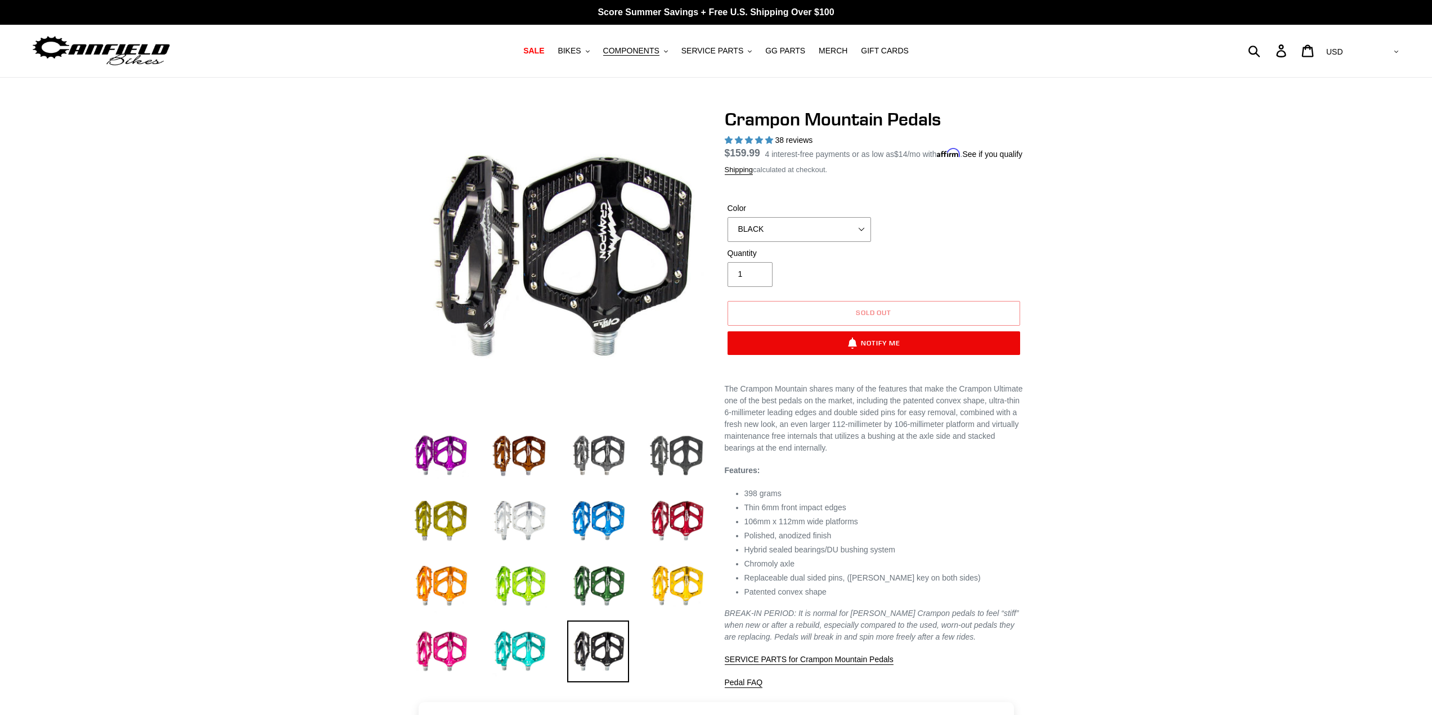
click at [685, 451] on img at bounding box center [677, 456] width 62 height 62
select select "STEALTH - Sold out"
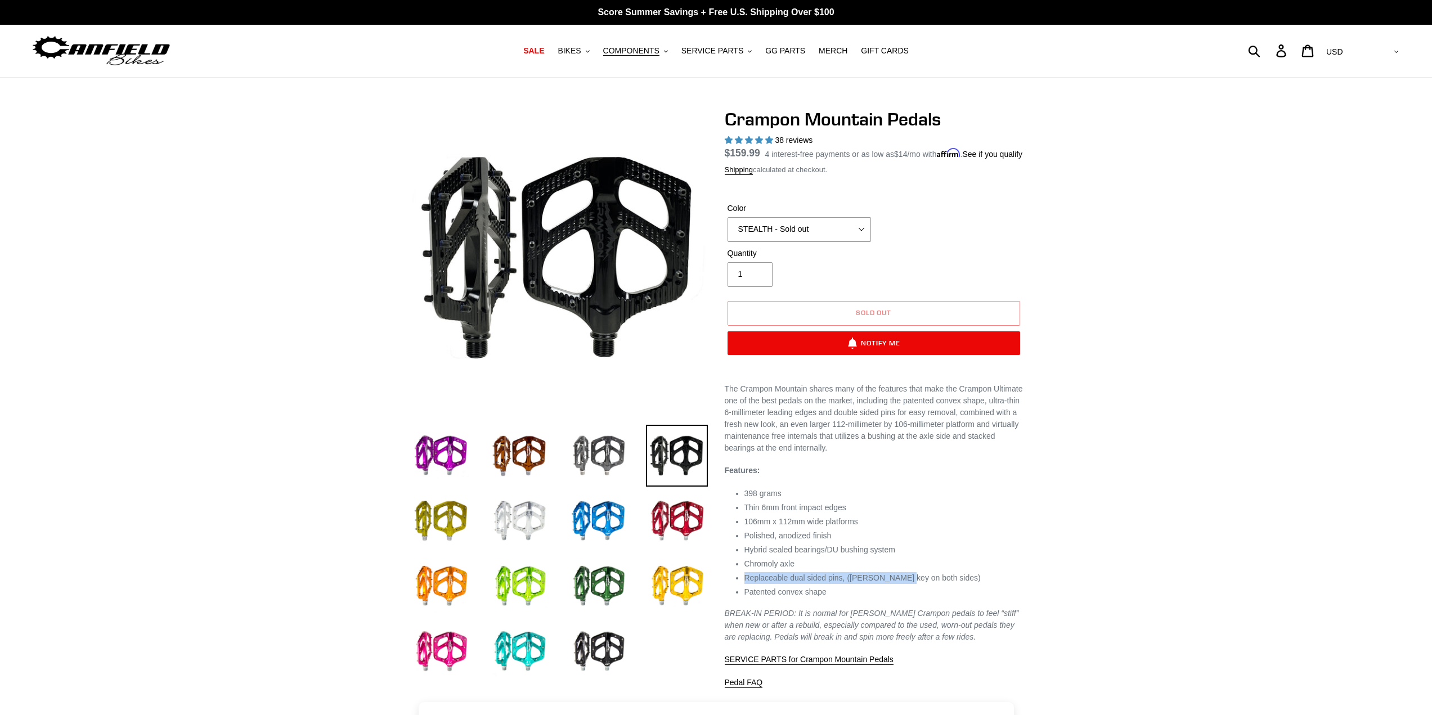
click at [894, 583] on ul "398 grams Thin 6mm front impact edges 106mm x 112mm wide platforms Polished, an…" at bounding box center [883, 543] width 278 height 110
click at [636, 53] on span "COMPONENTS" at bounding box center [631, 51] width 56 height 10
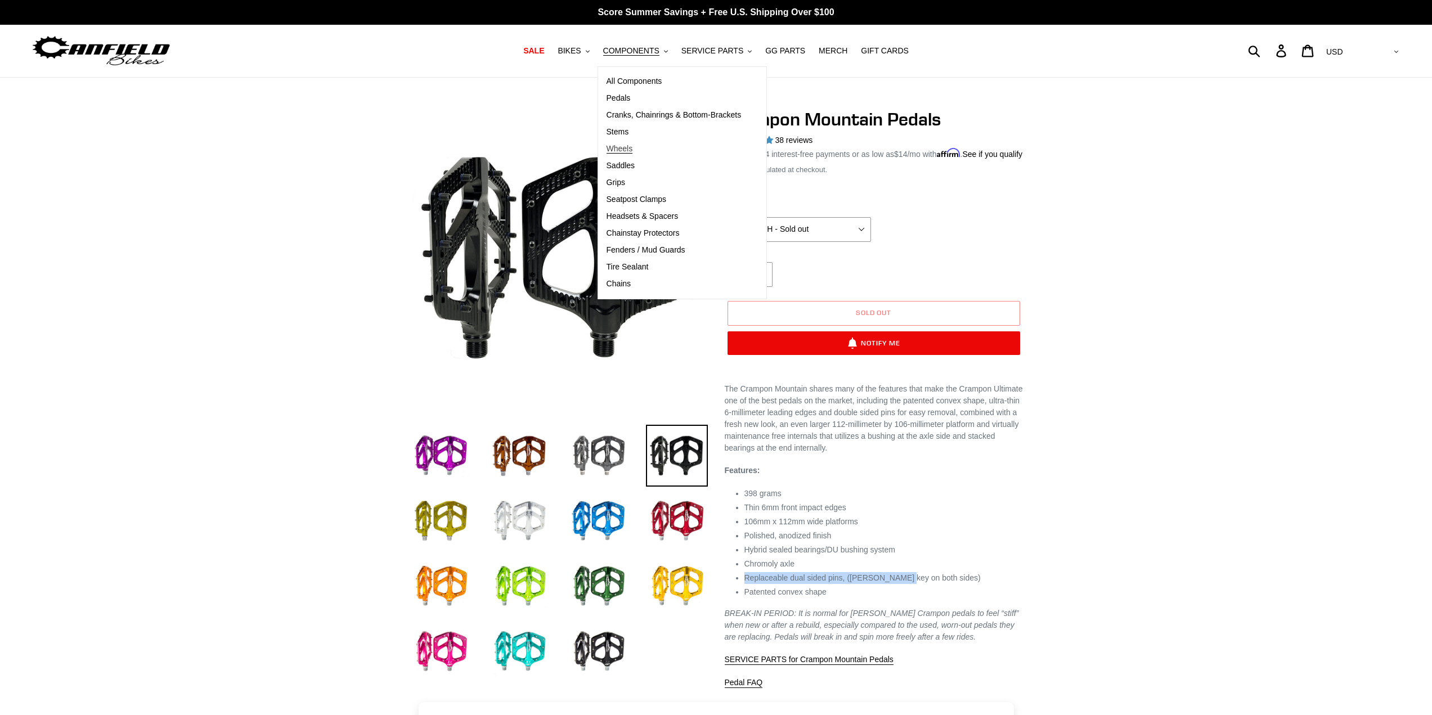
click at [629, 151] on span "Wheels" at bounding box center [619, 149] width 26 height 10
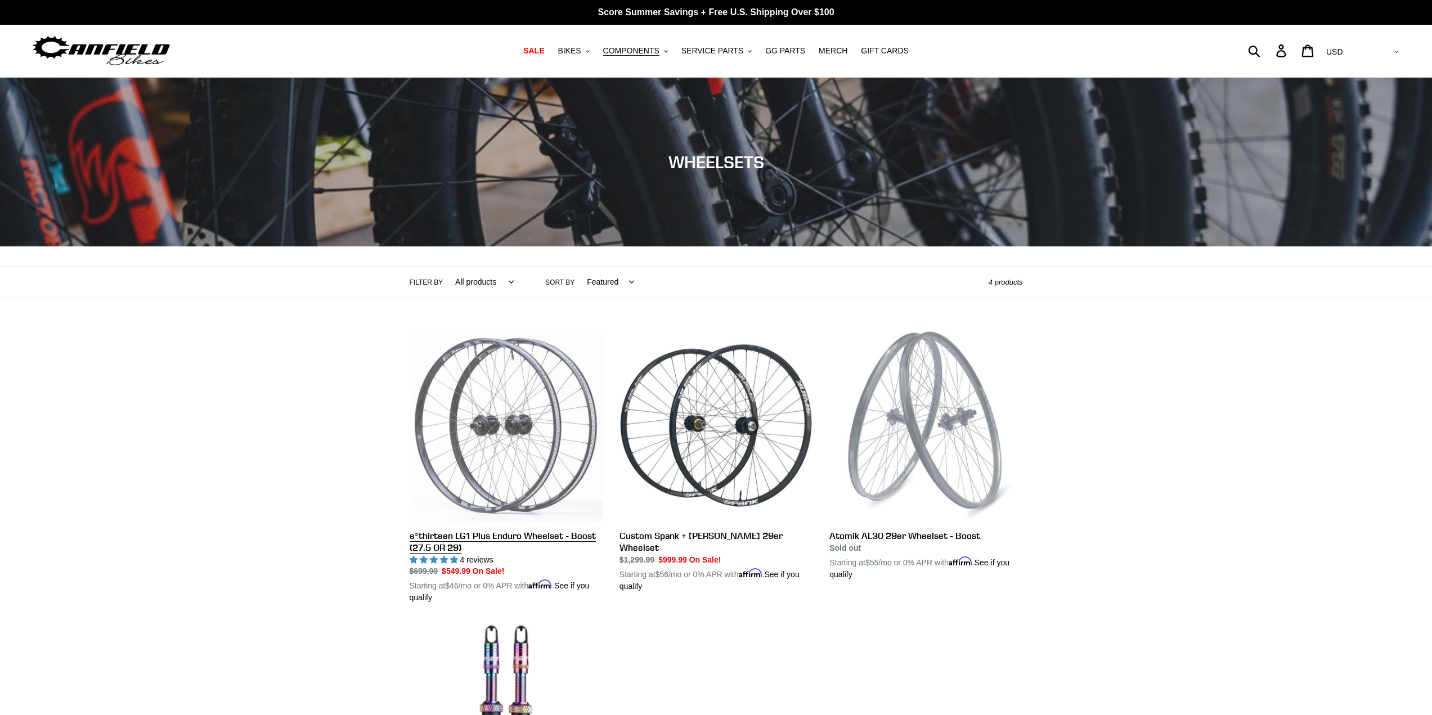
click at [443, 541] on link "e*thirteen LG1 Plus Enduro Wheelset - Boost (27.5 OR 29)" at bounding box center [506, 466] width 193 height 275
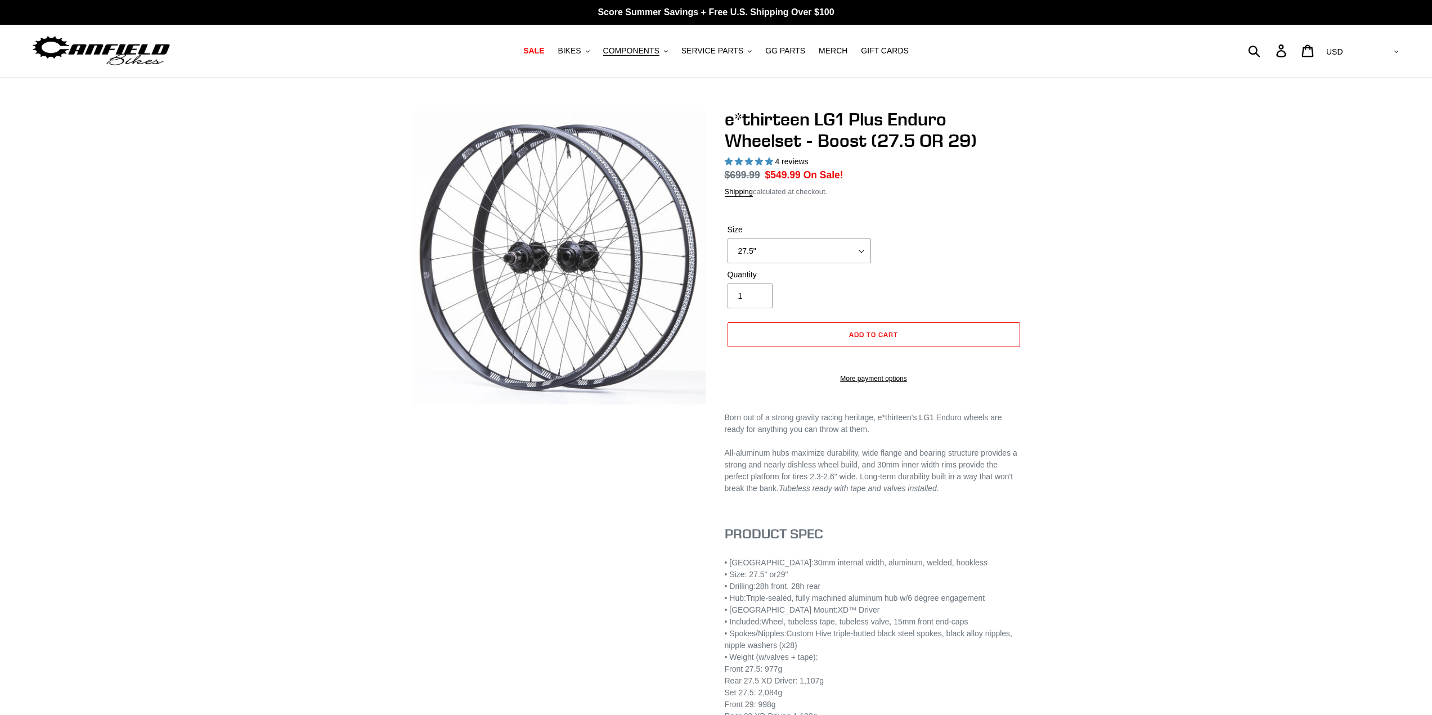
select select "highest-rating"
click at [800, 247] on div "Size 27.5" 29"" at bounding box center [799, 243] width 149 height 39
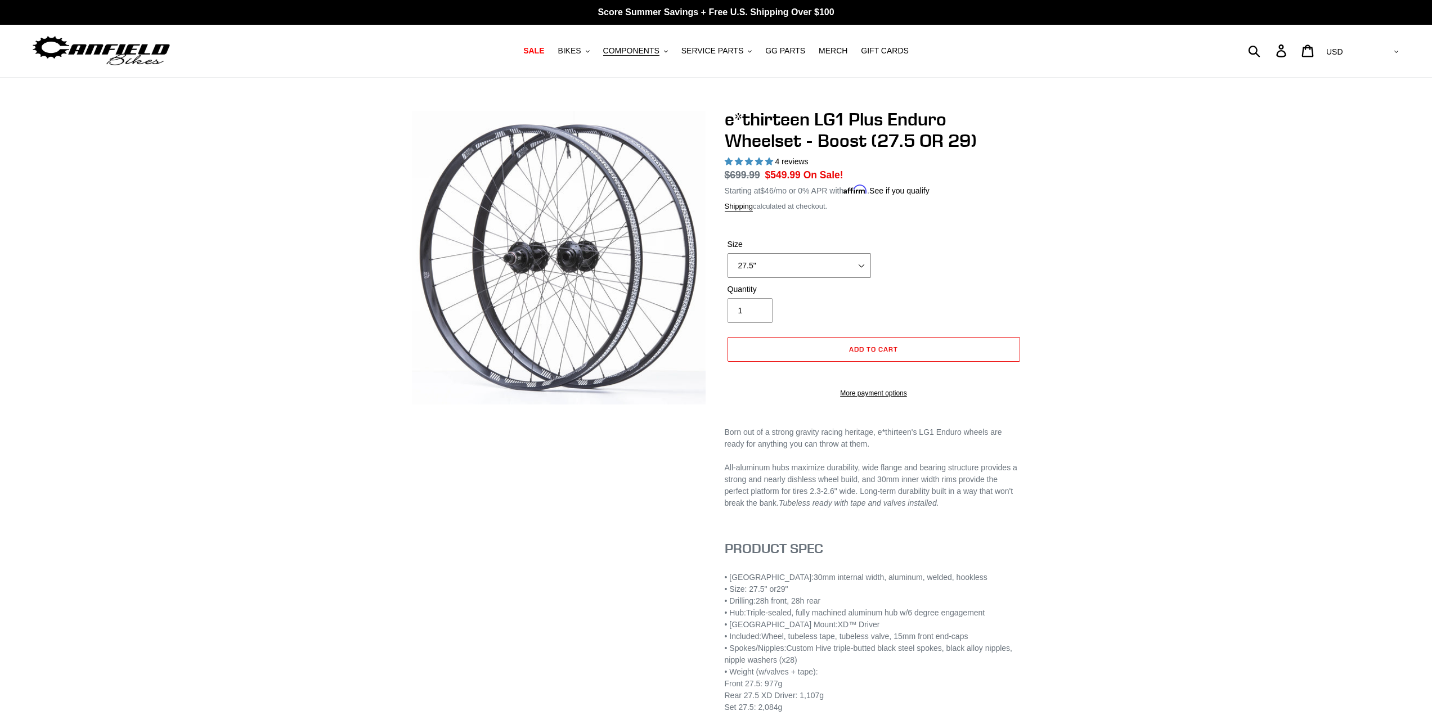
click at [787, 267] on select "27.5" 29"" at bounding box center [798, 265] width 143 height 25
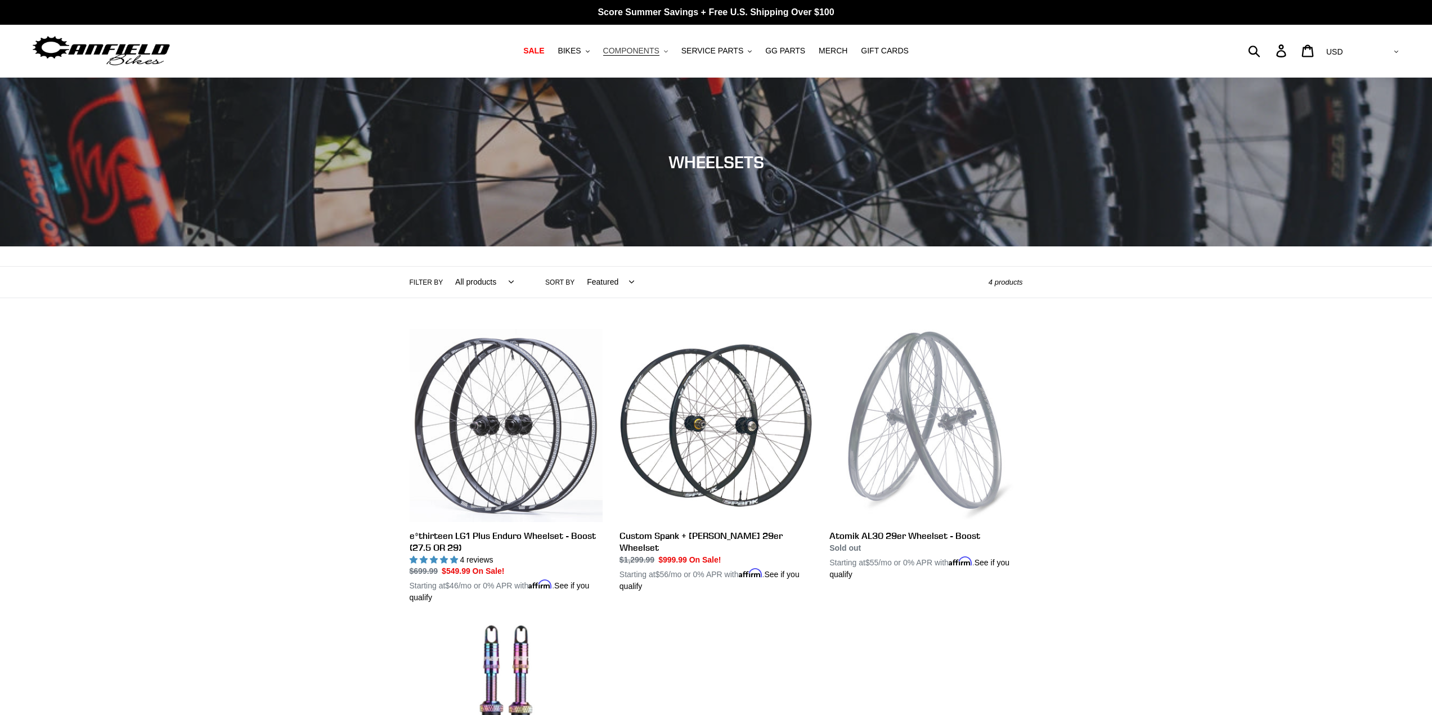
click at [641, 51] on span "COMPONENTS" at bounding box center [631, 51] width 56 height 10
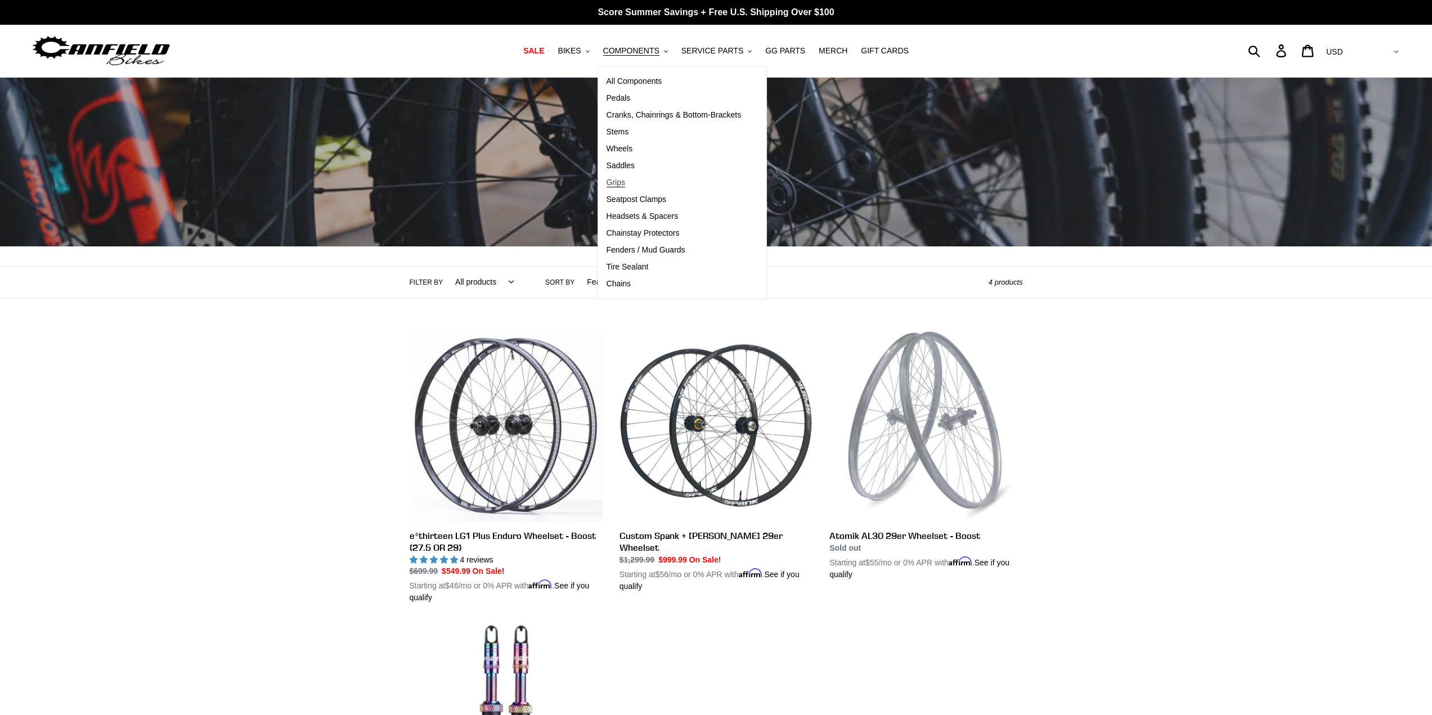
click at [625, 184] on span "Grips" at bounding box center [615, 183] width 19 height 10
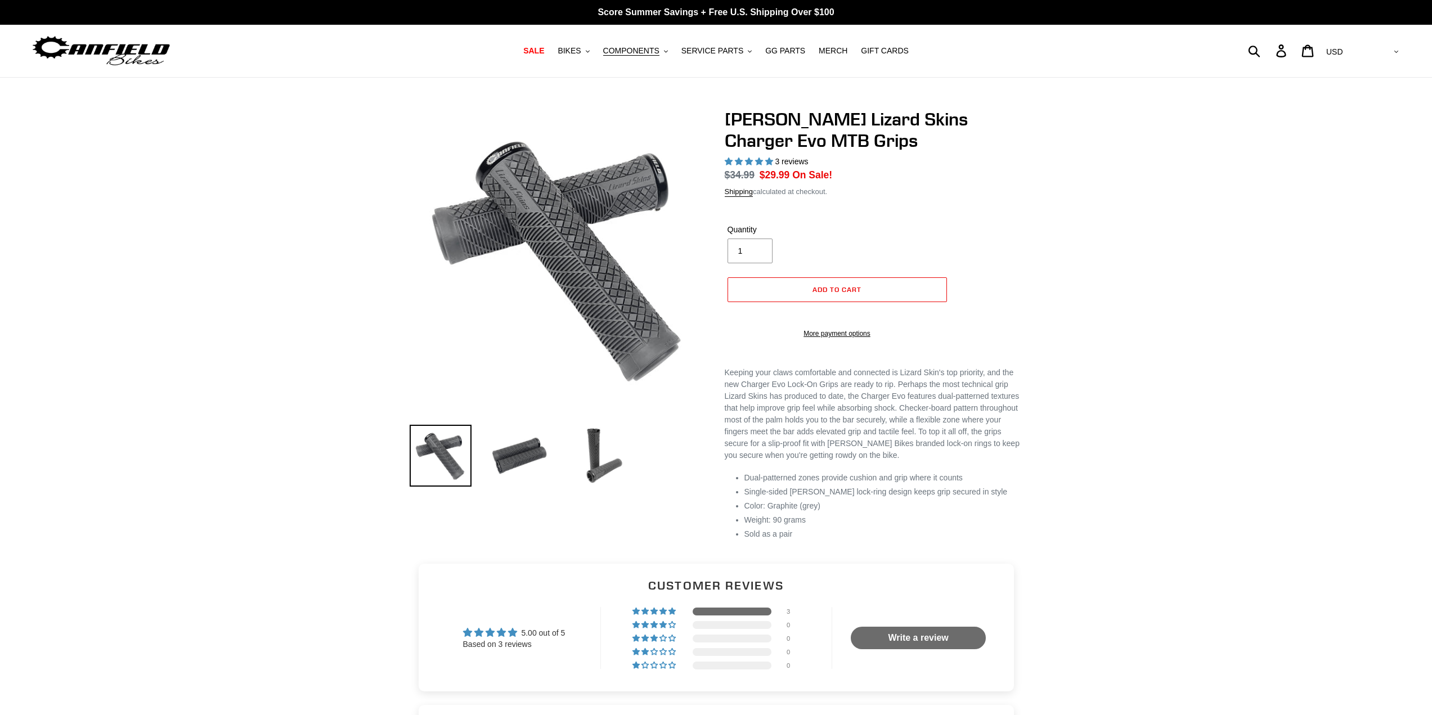
select select "highest-rating"
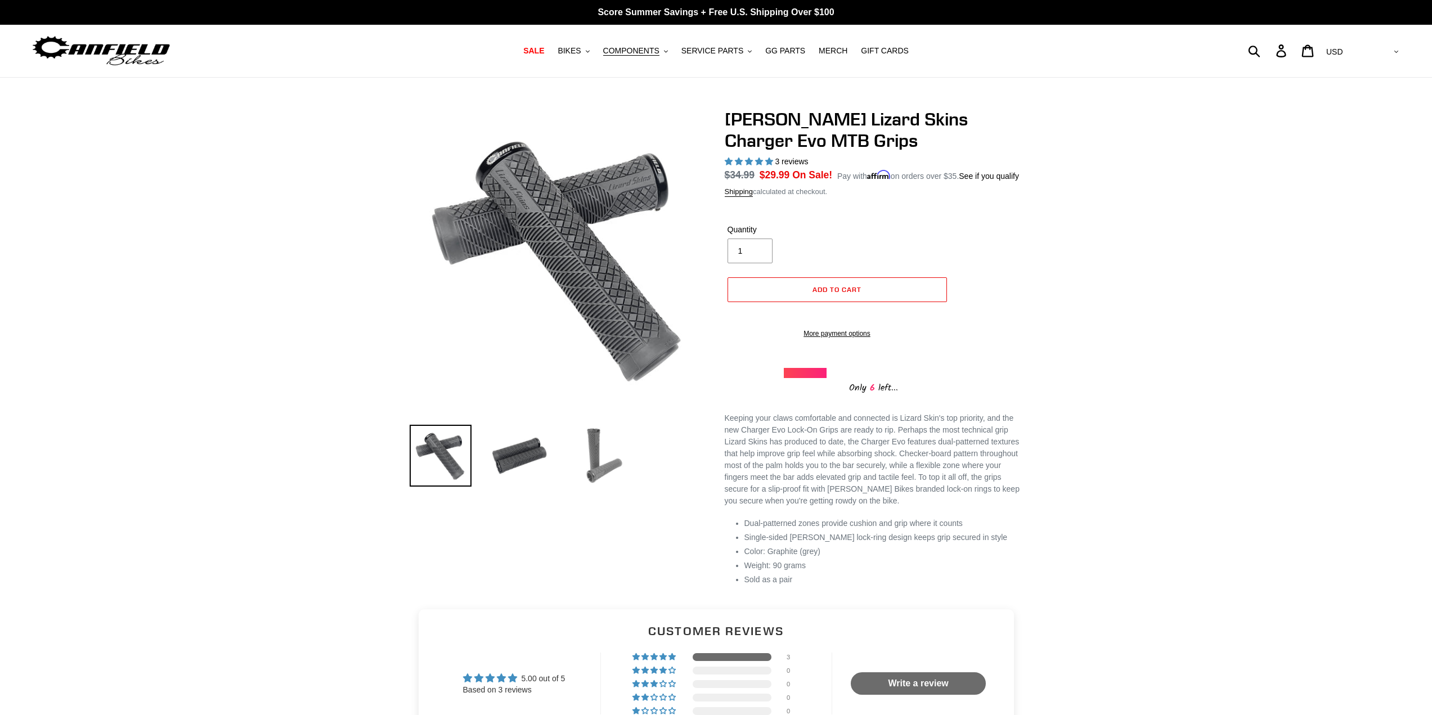
click at [601, 442] on img at bounding box center [598, 456] width 62 height 62
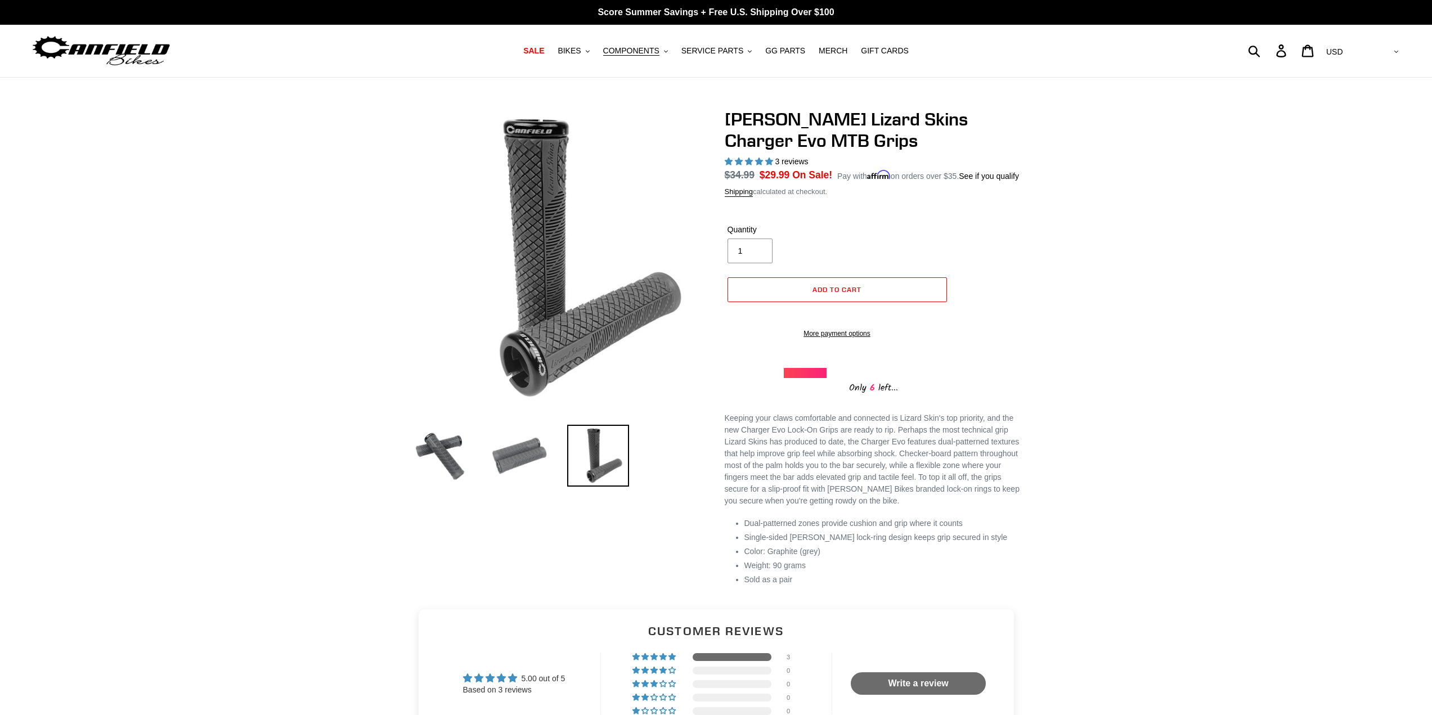
click at [538, 443] on img at bounding box center [519, 456] width 62 height 62
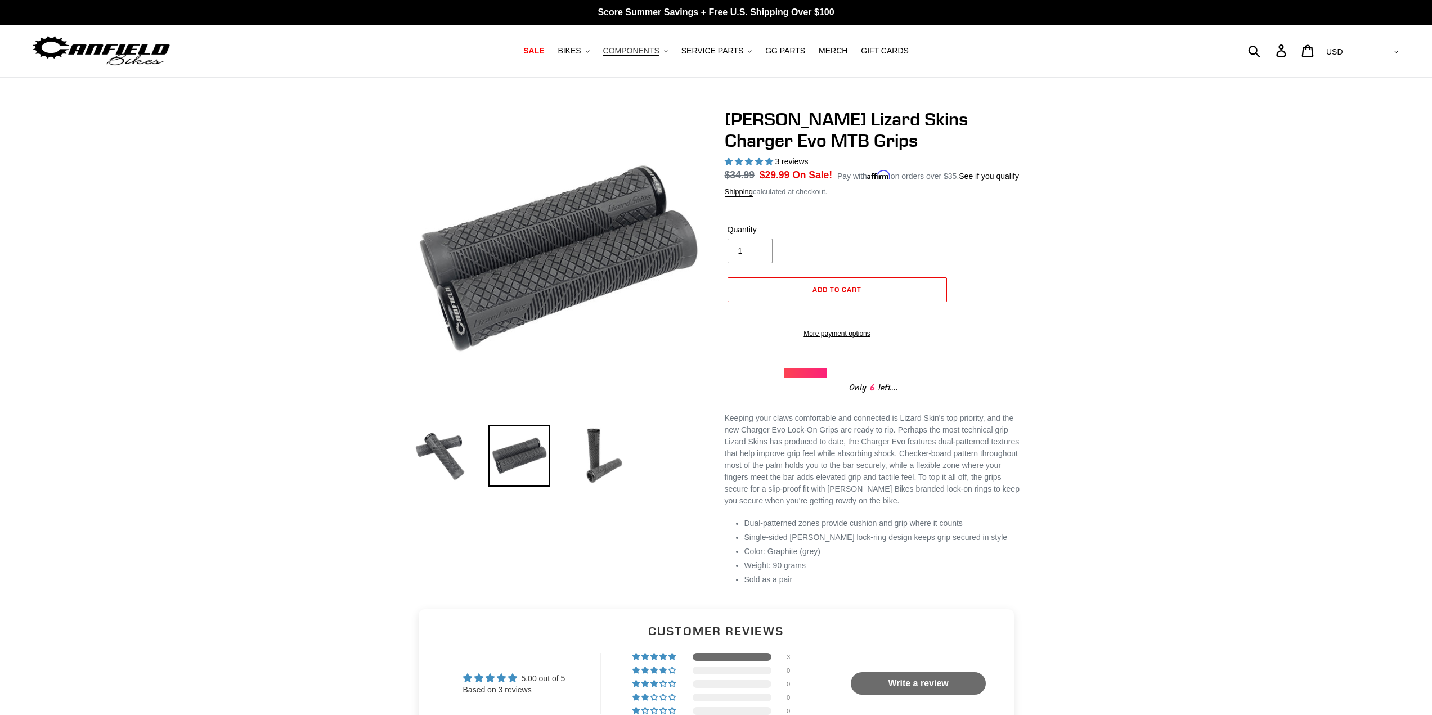
click at [653, 47] on span "COMPONENTS" at bounding box center [631, 51] width 56 height 10
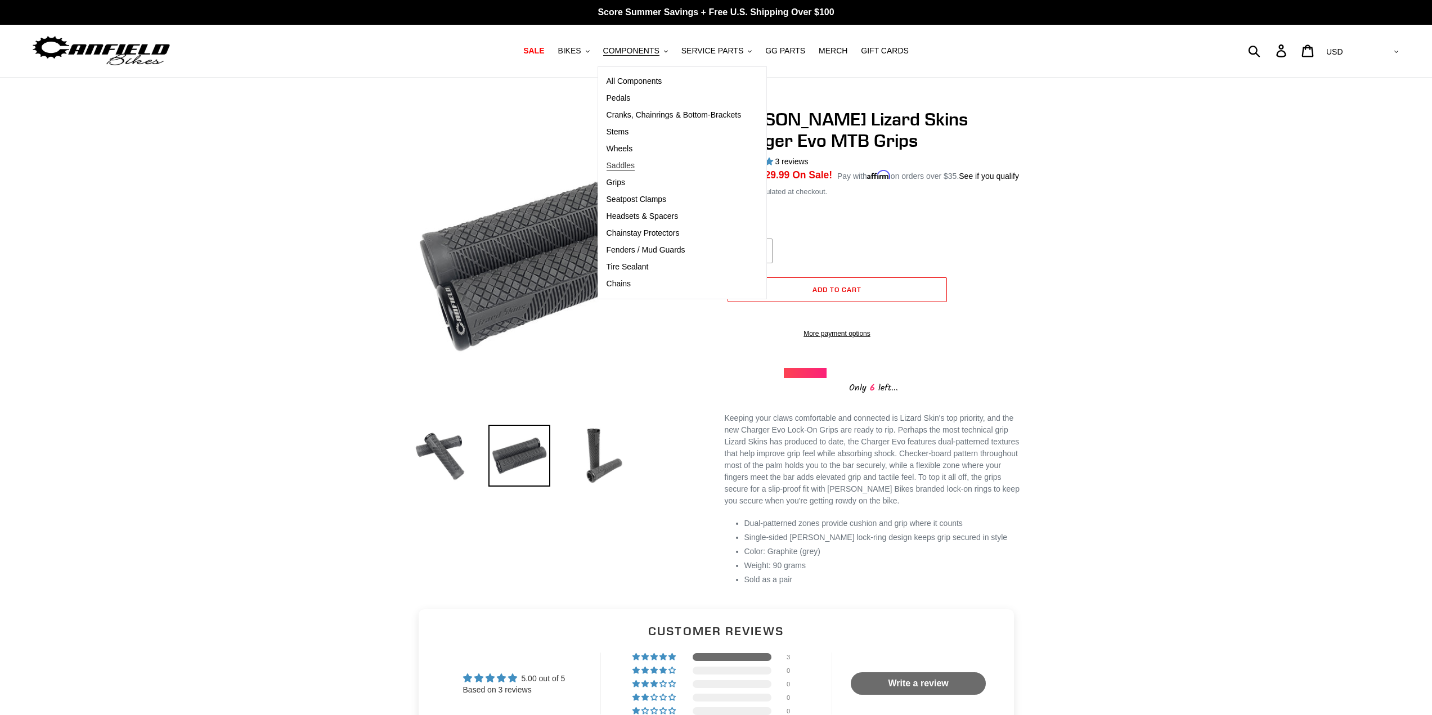
click at [626, 168] on span "Saddles" at bounding box center [620, 166] width 29 height 10
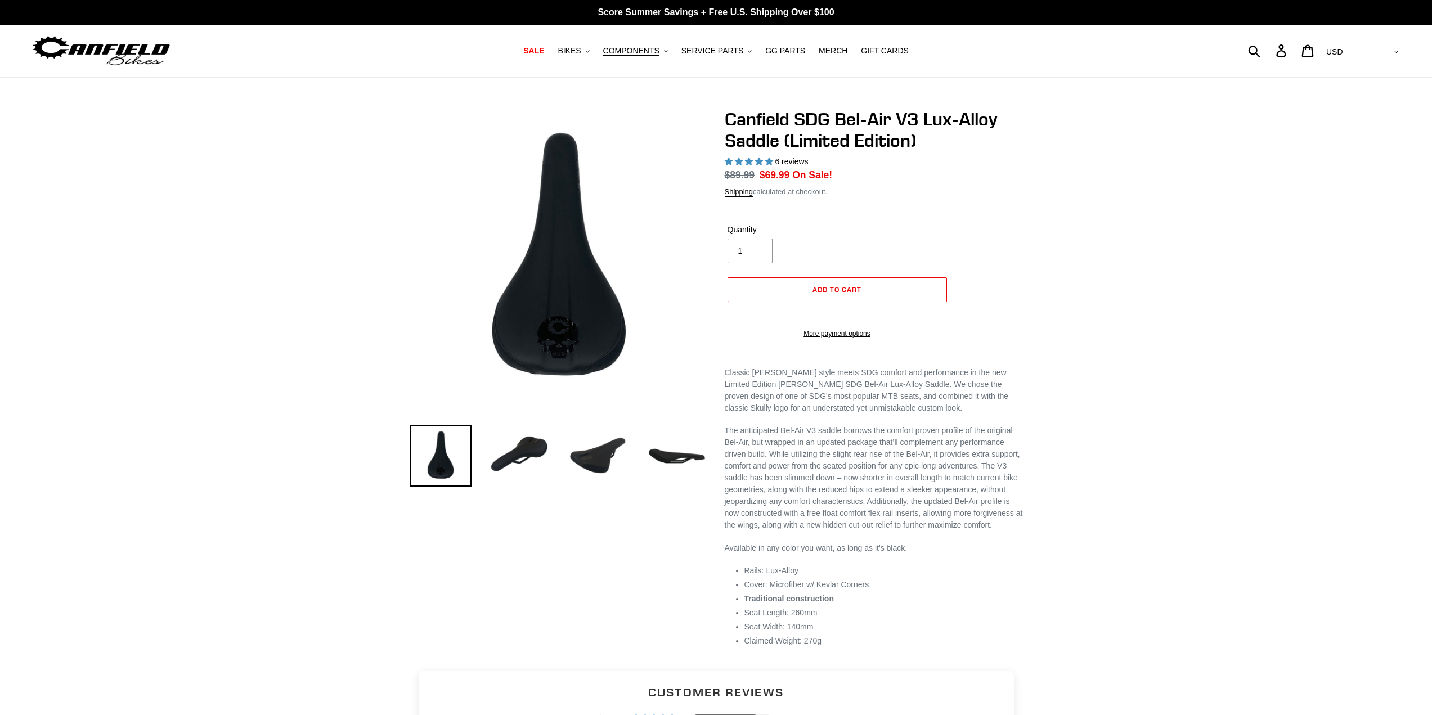
select select "highest-rating"
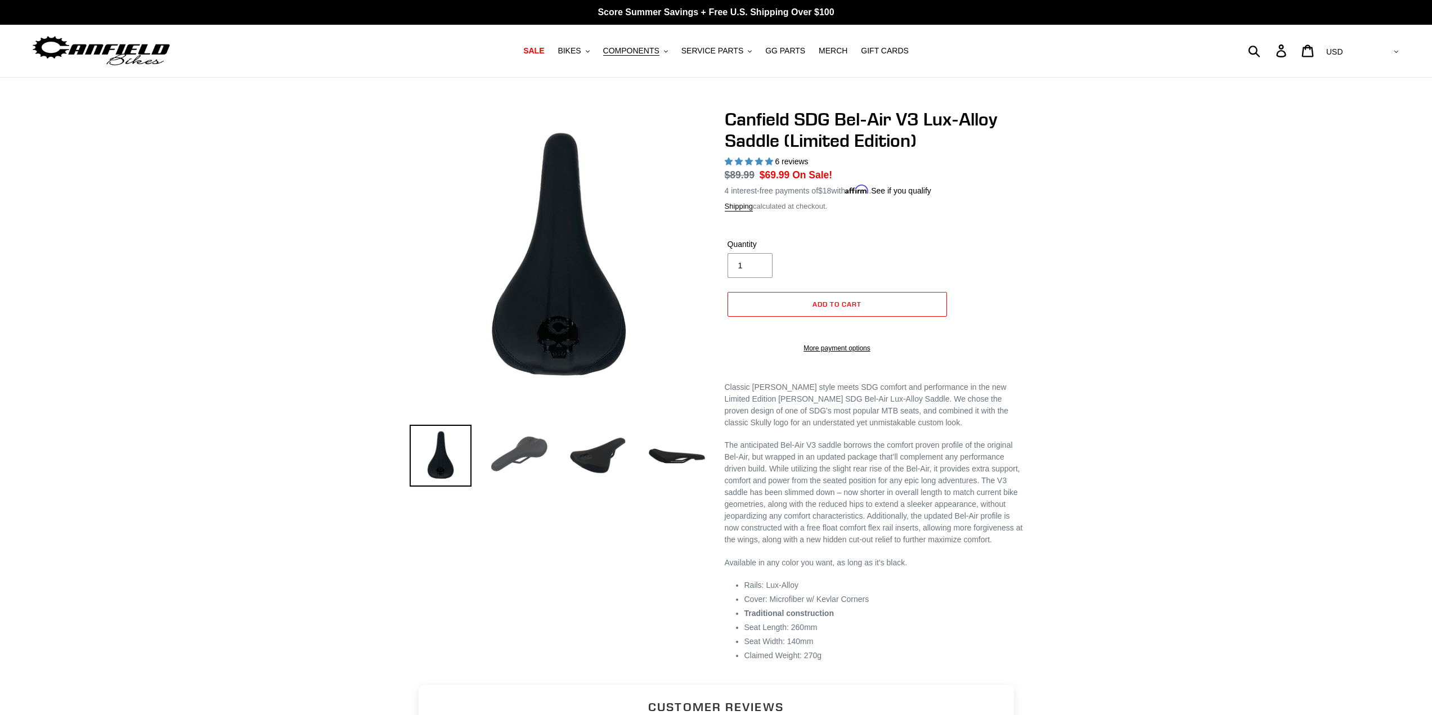
click at [534, 448] on img at bounding box center [519, 456] width 62 height 62
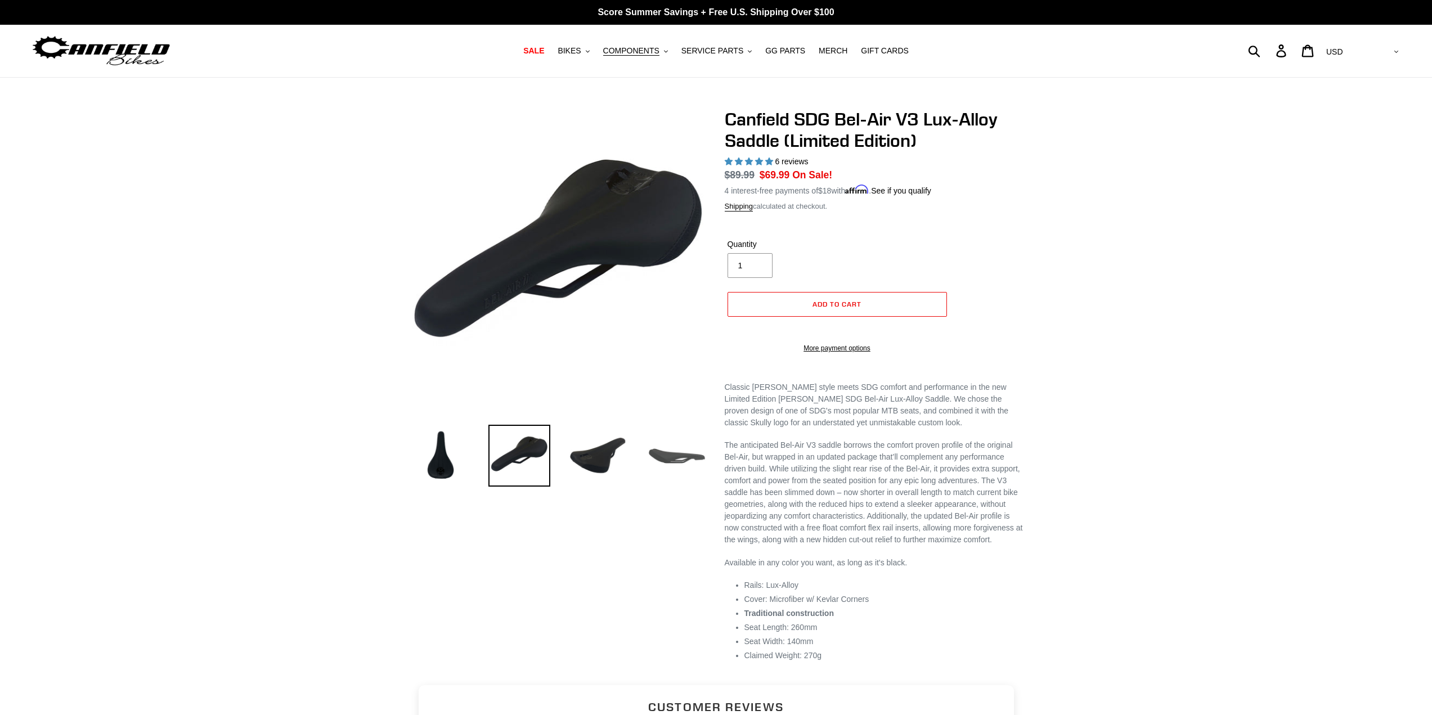
click at [667, 452] on img at bounding box center [677, 456] width 62 height 62
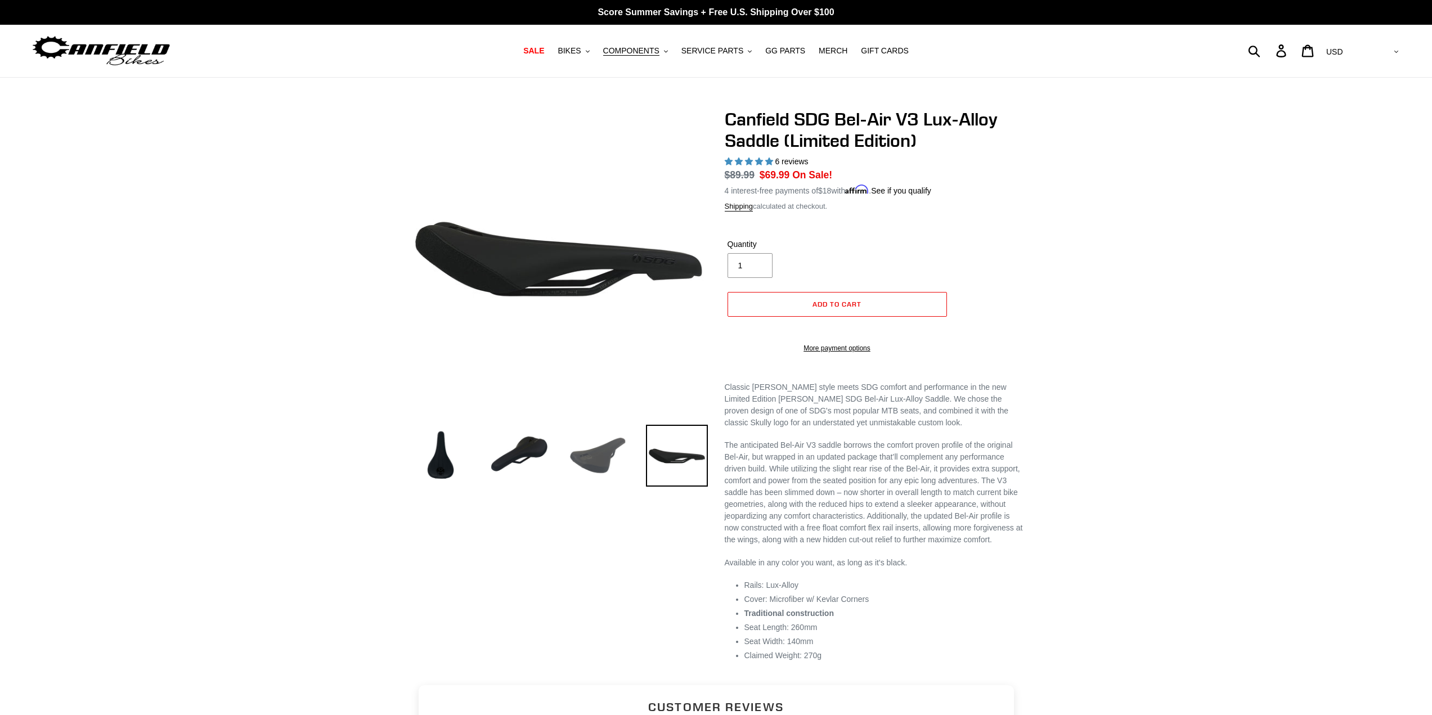
click at [602, 457] on img at bounding box center [598, 456] width 62 height 62
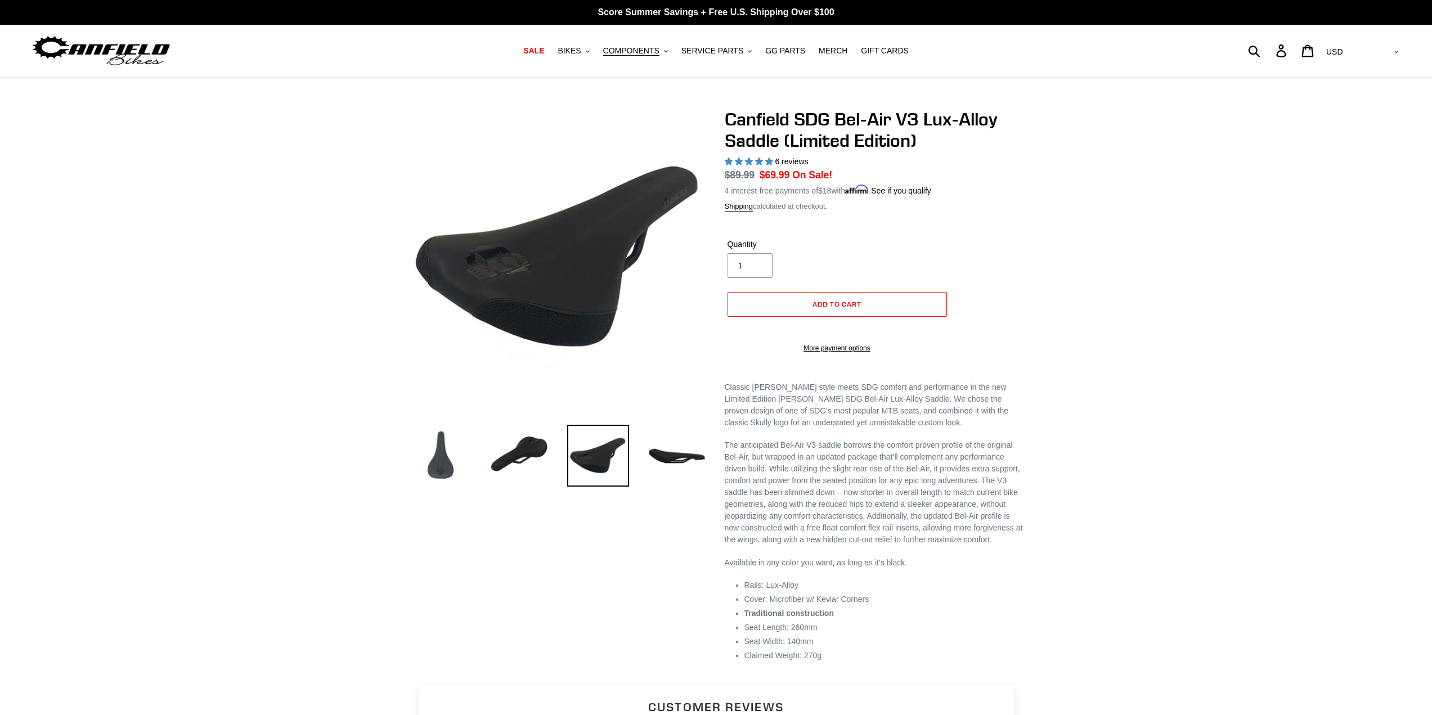
click at [439, 464] on img at bounding box center [441, 456] width 62 height 62
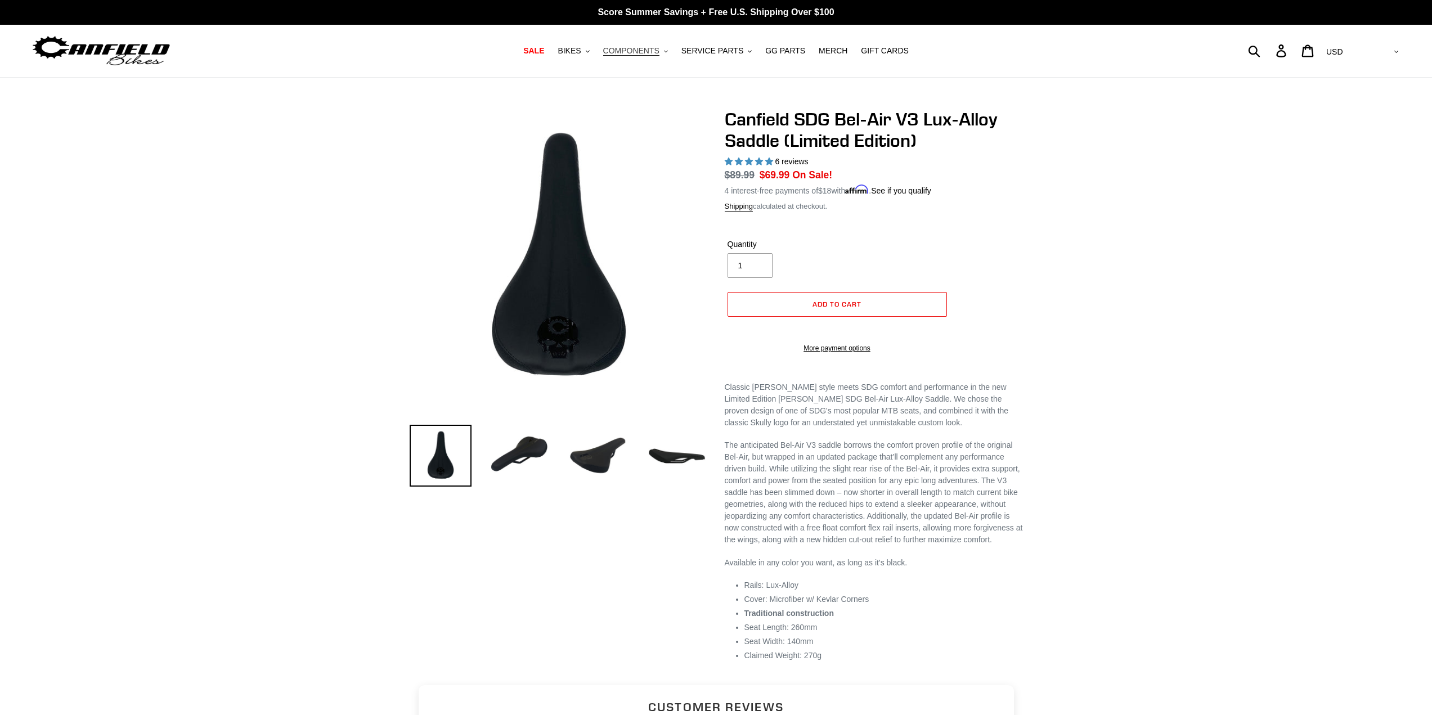
click at [640, 51] on span "COMPONENTS" at bounding box center [631, 51] width 56 height 10
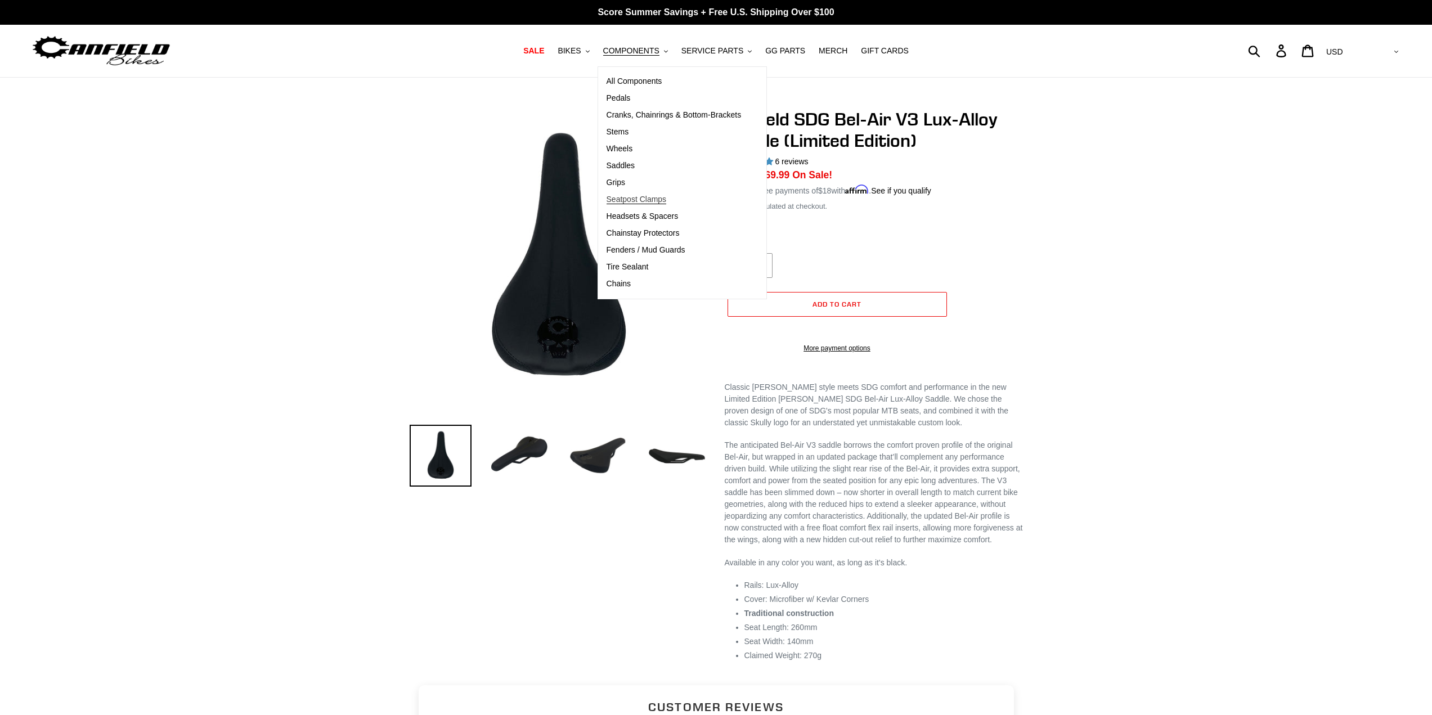
click at [640, 201] on span "Seatpost Clamps" at bounding box center [636, 200] width 60 height 10
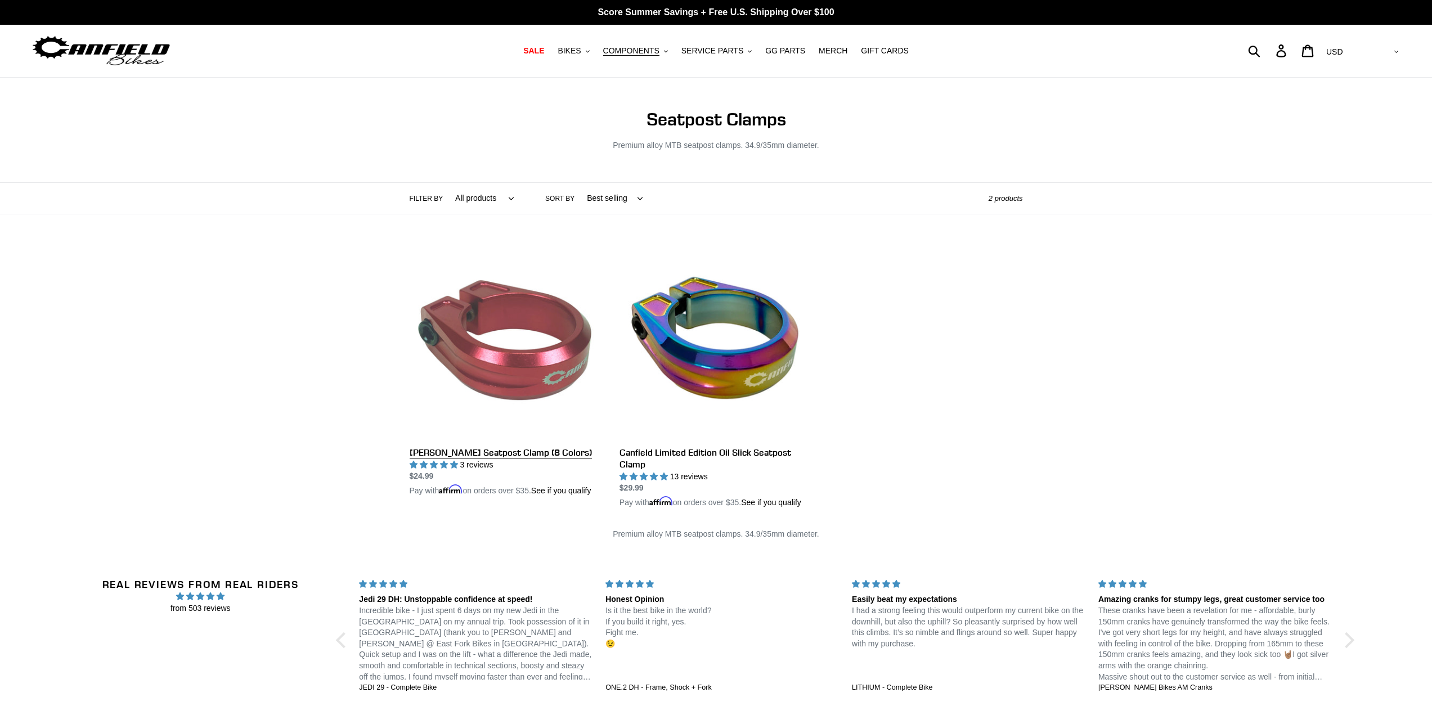
click at [493, 372] on link "[PERSON_NAME] Seatpost Clamp (8 Colors)" at bounding box center [506, 370] width 193 height 251
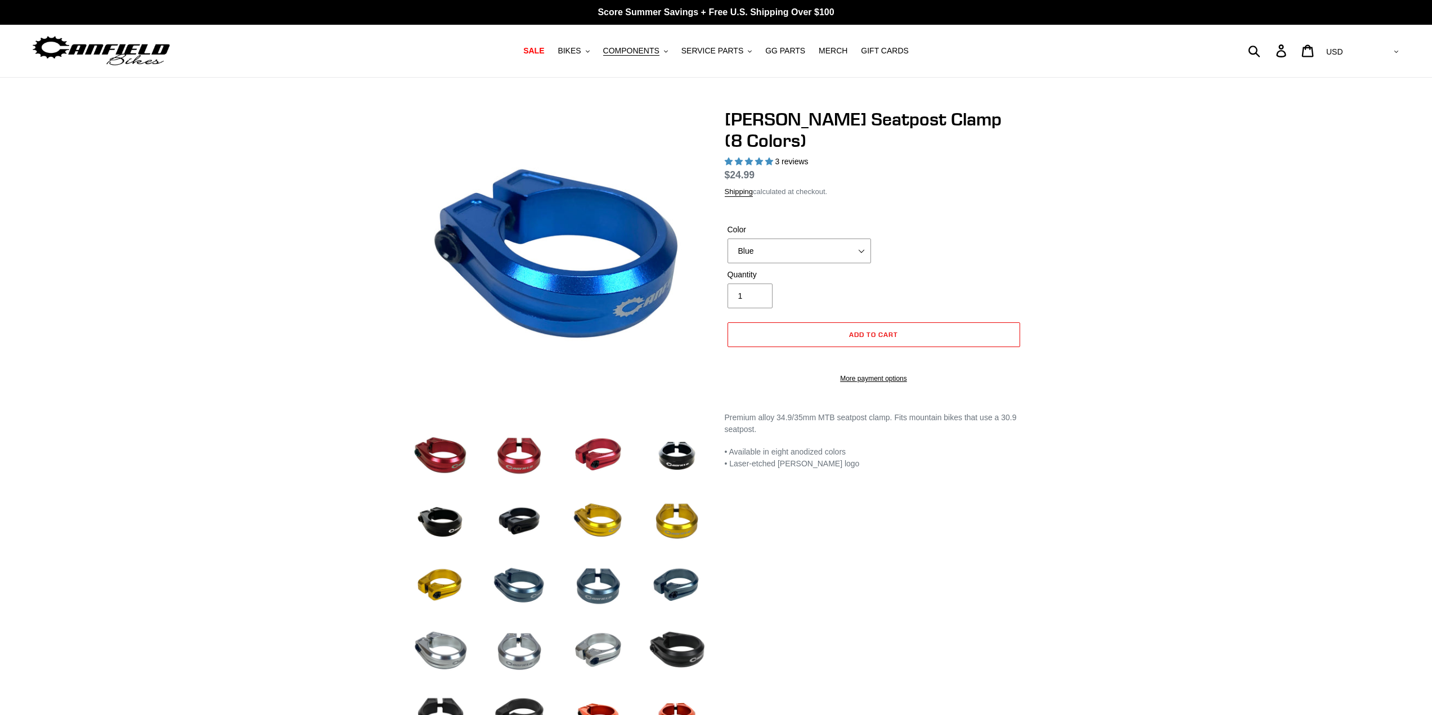
select select "highest-rating"
click at [767, 240] on select "Blue Black Gold Grey Red Silver Stealth Black Orange" at bounding box center [798, 251] width 143 height 25
select select "Red"
click at [727, 239] on select "Blue Black Gold Grey Red Silver Stealth Black Orange" at bounding box center [798, 251] width 143 height 25
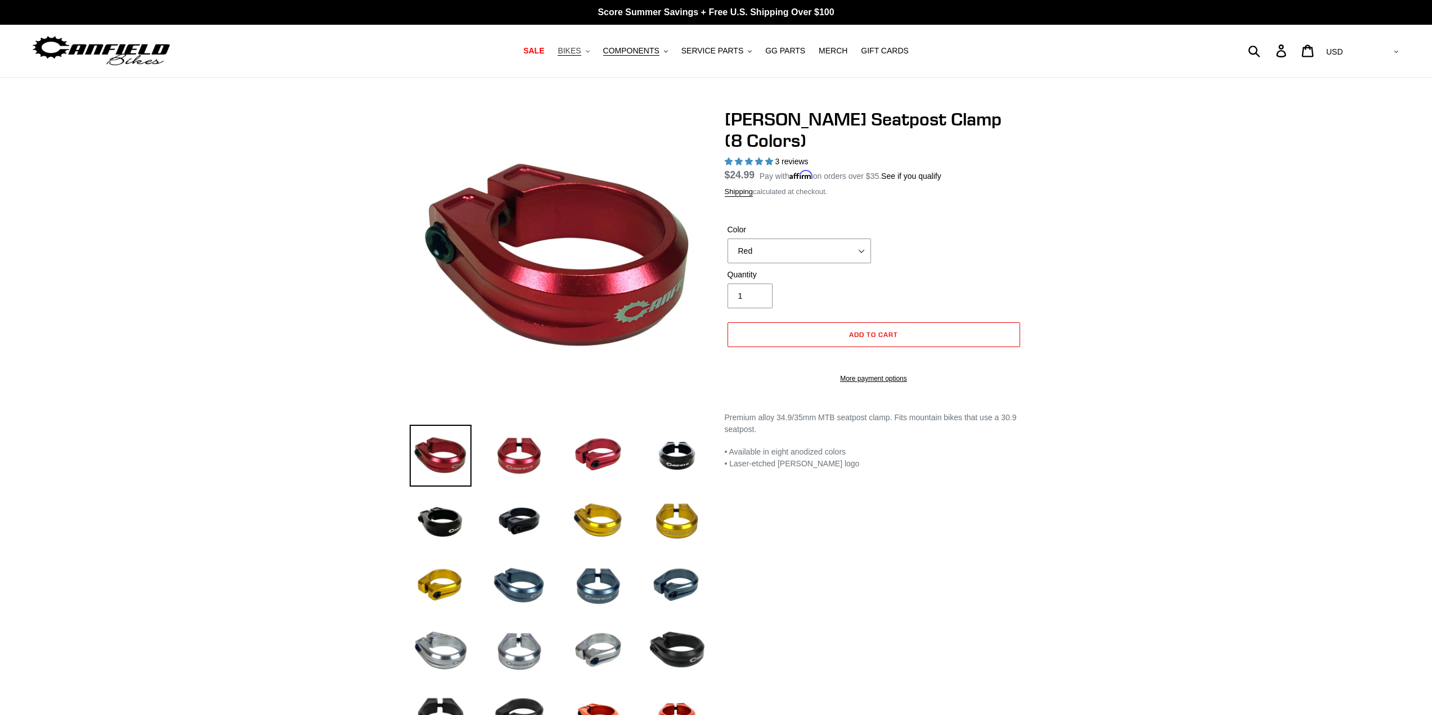
click at [581, 51] on span "BIKES" at bounding box center [568, 51] width 23 height 10
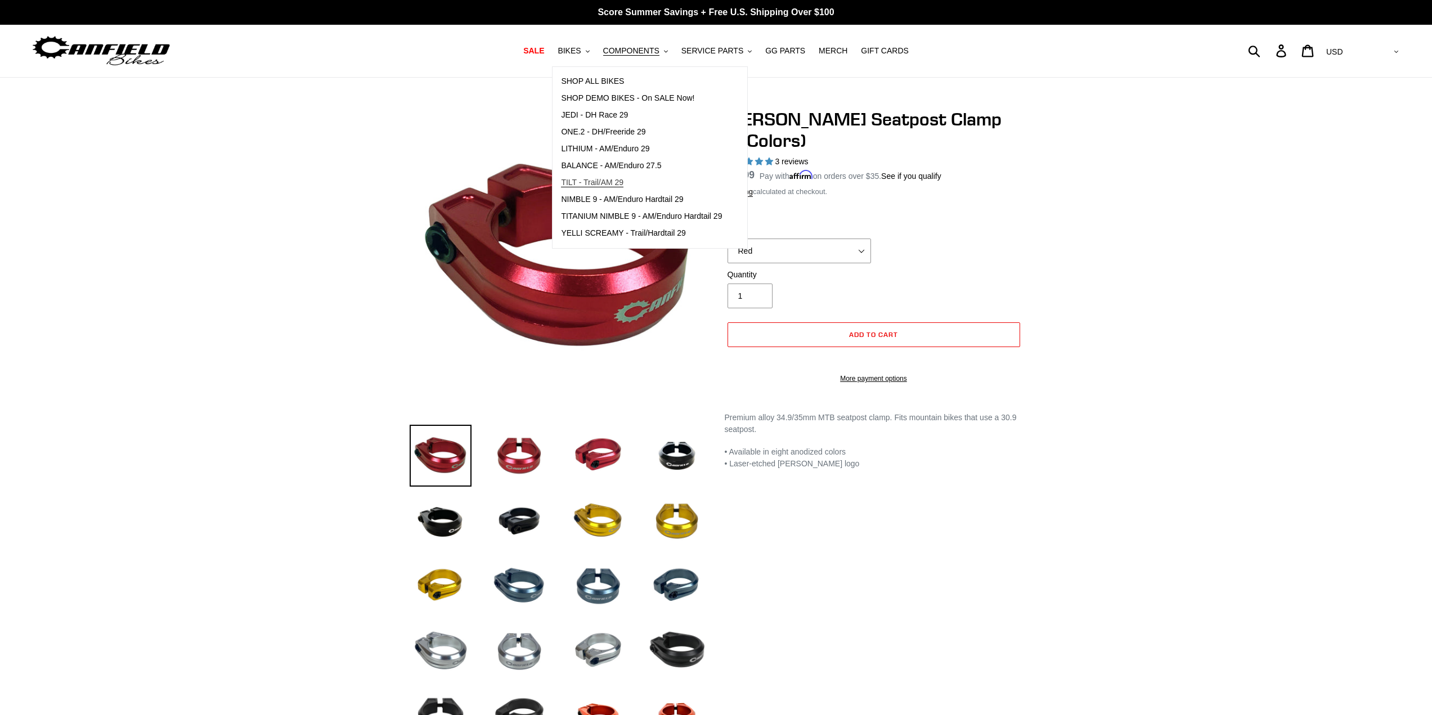
click at [605, 182] on span "TILT - Trail/AM 29" at bounding box center [592, 183] width 62 height 10
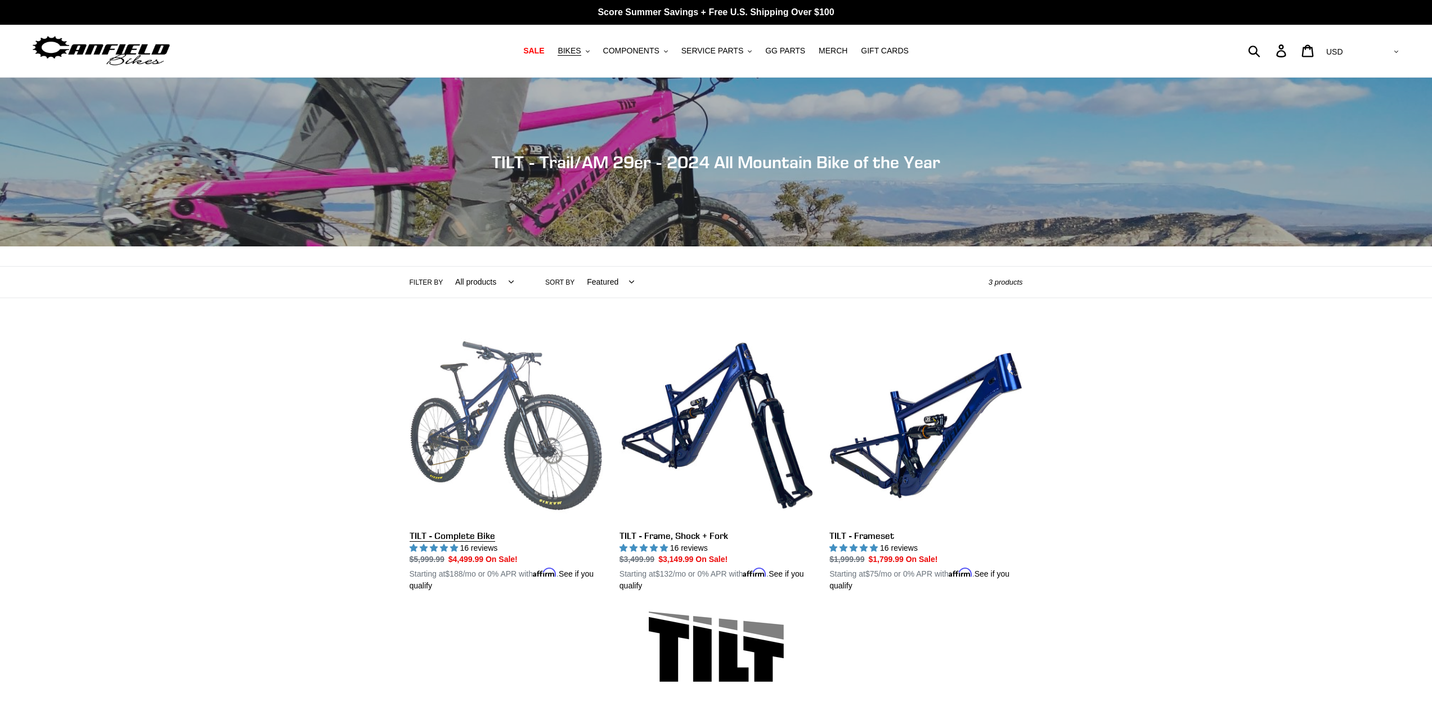
click at [494, 419] on link "TILT - Complete Bike" at bounding box center [506, 460] width 193 height 263
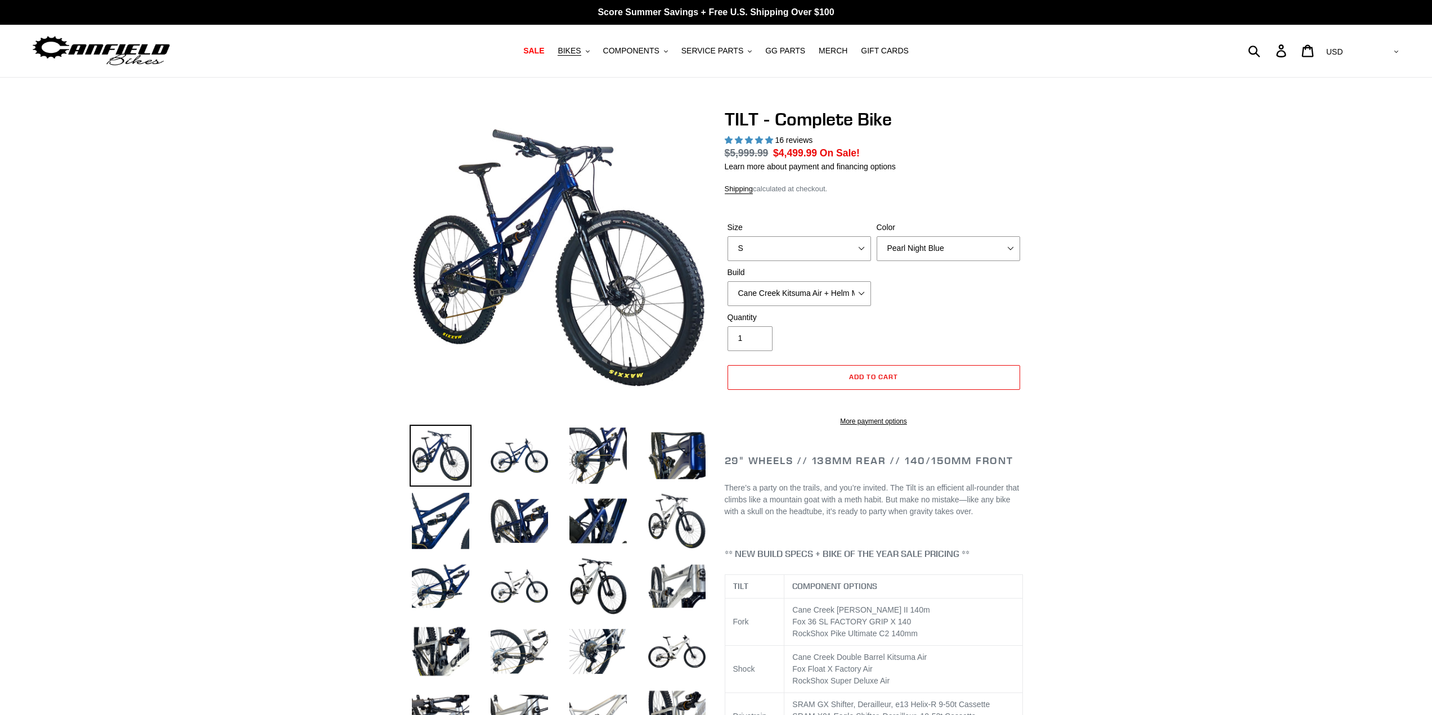
select select "highest-rating"
click at [599, 524] on img at bounding box center [598, 521] width 62 height 62
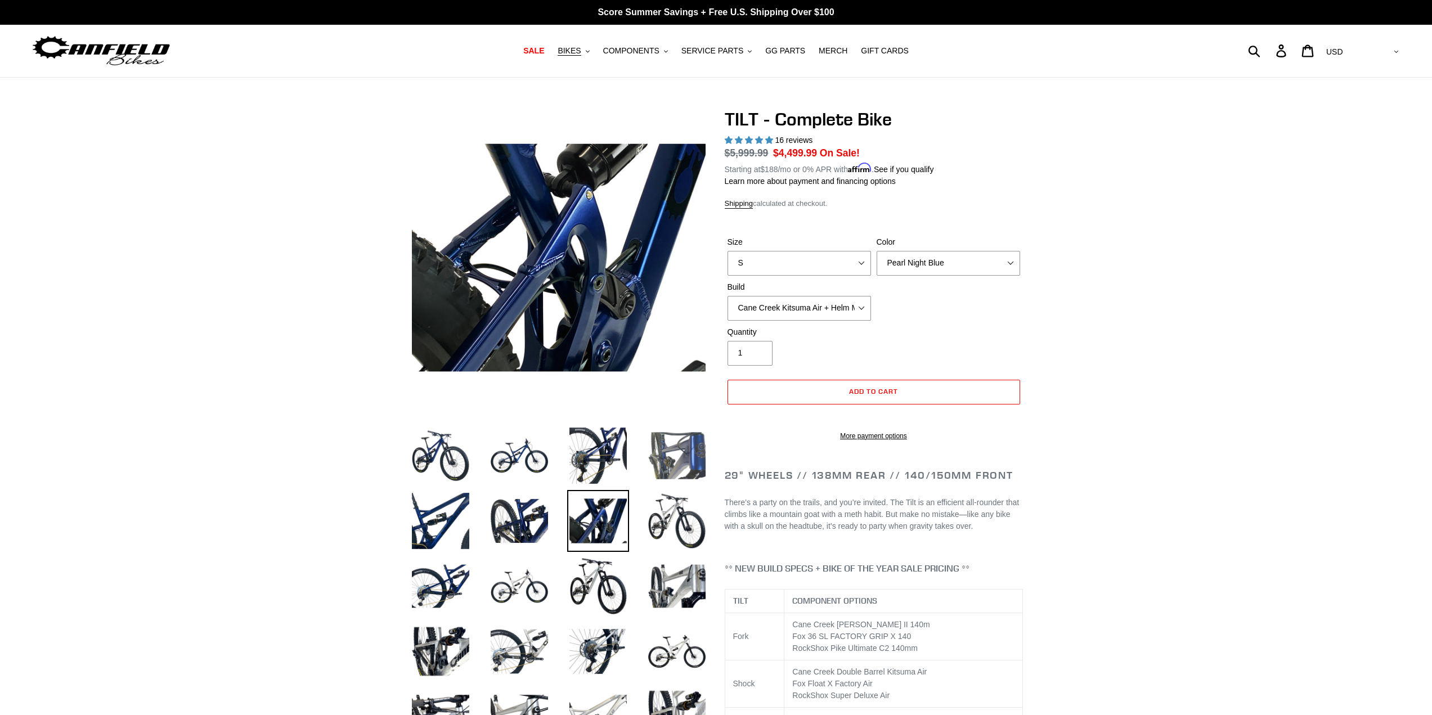
click at [681, 462] on img at bounding box center [677, 456] width 62 height 62
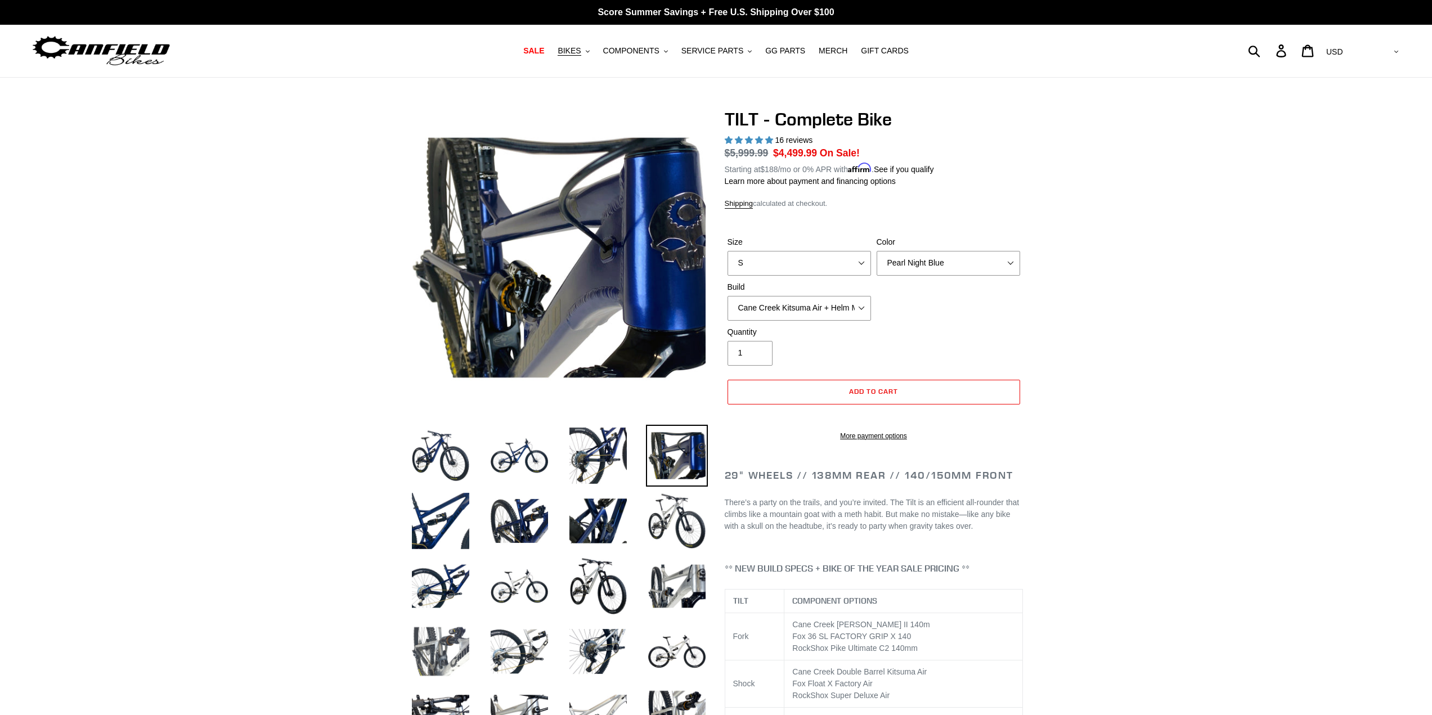
click at [430, 655] on img at bounding box center [441, 651] width 62 height 62
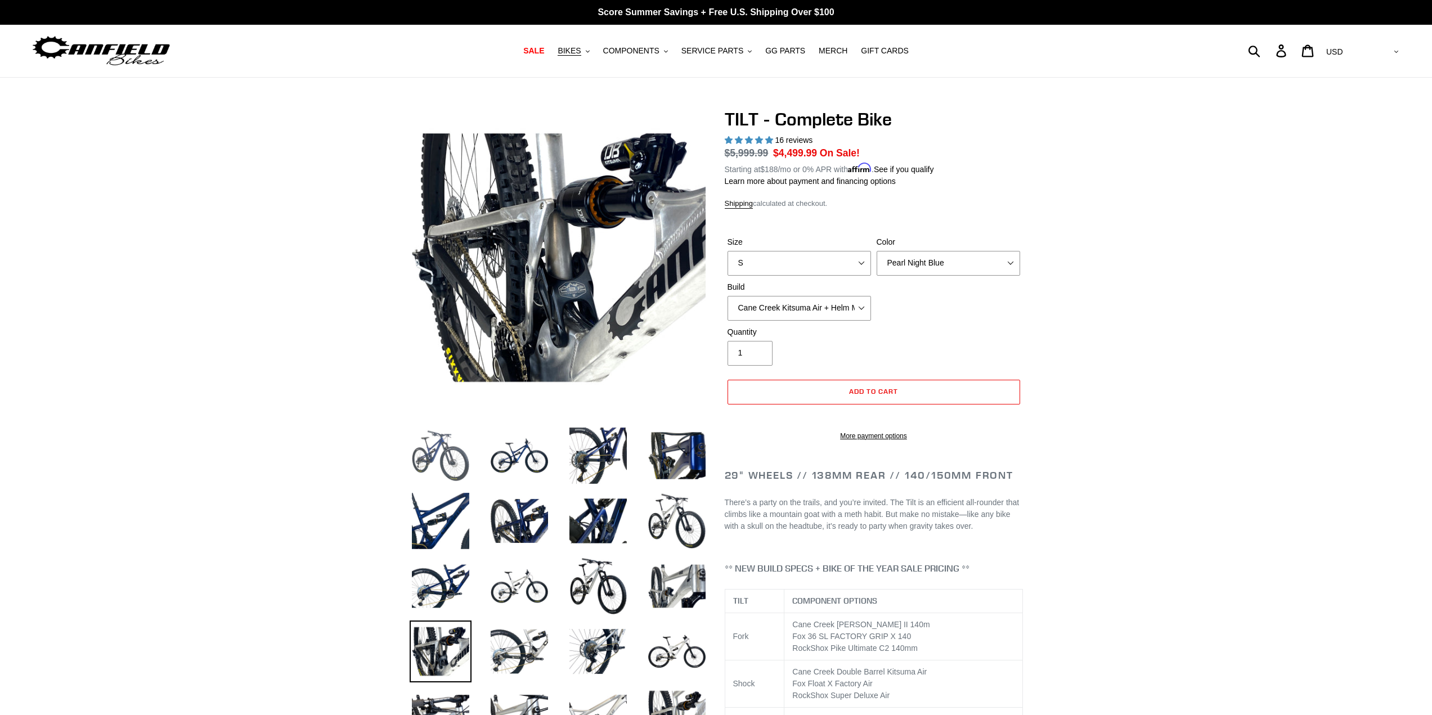
click at [414, 437] on img at bounding box center [441, 456] width 62 height 62
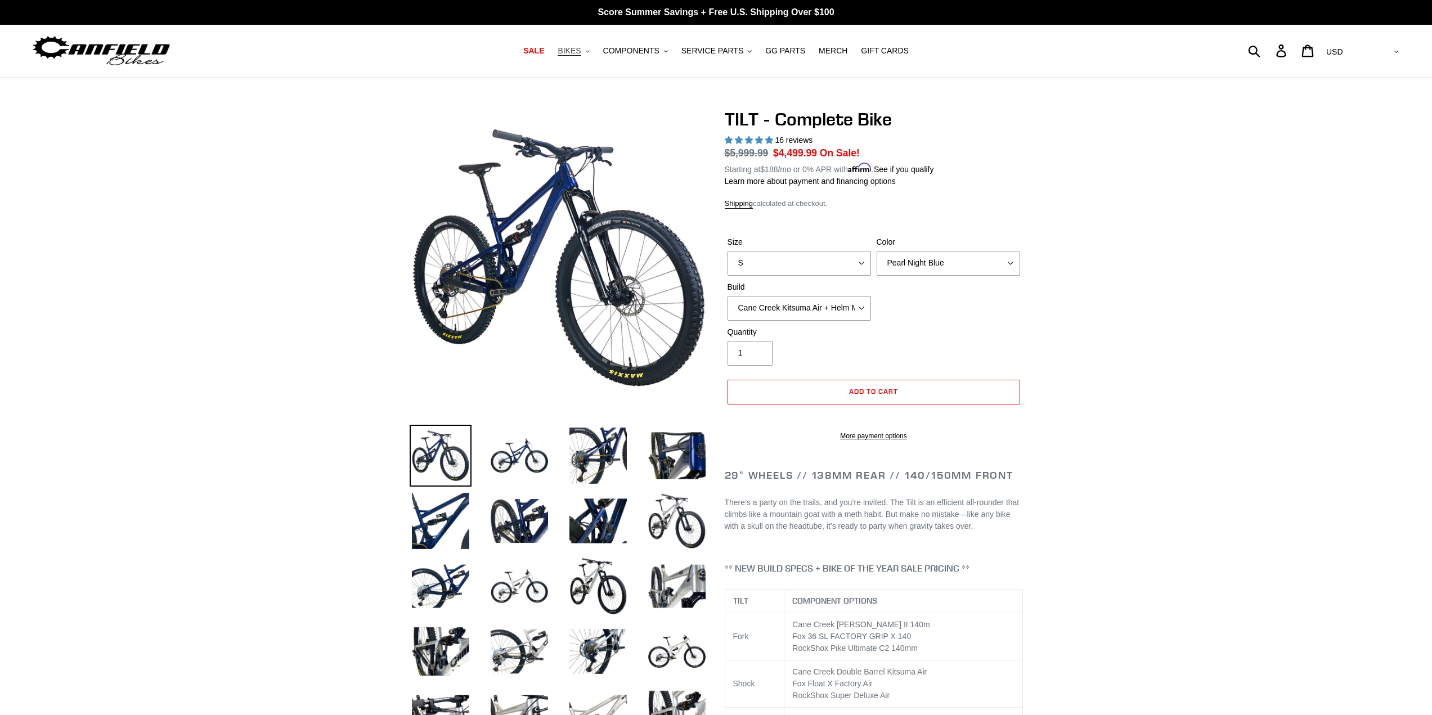
click at [578, 55] on span "BIKES" at bounding box center [568, 51] width 23 height 10
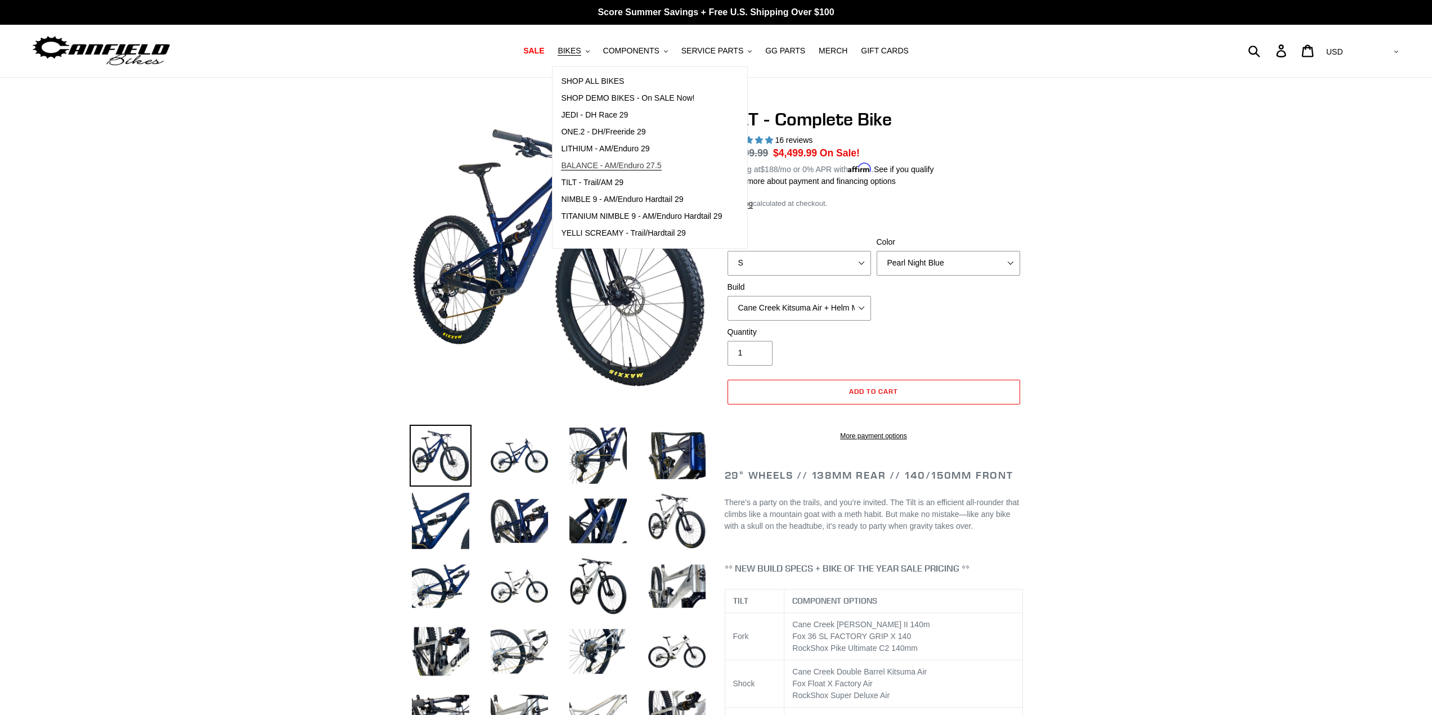
click at [626, 165] on span "BALANCE - AM/Enduro 27.5" at bounding box center [611, 166] width 100 height 10
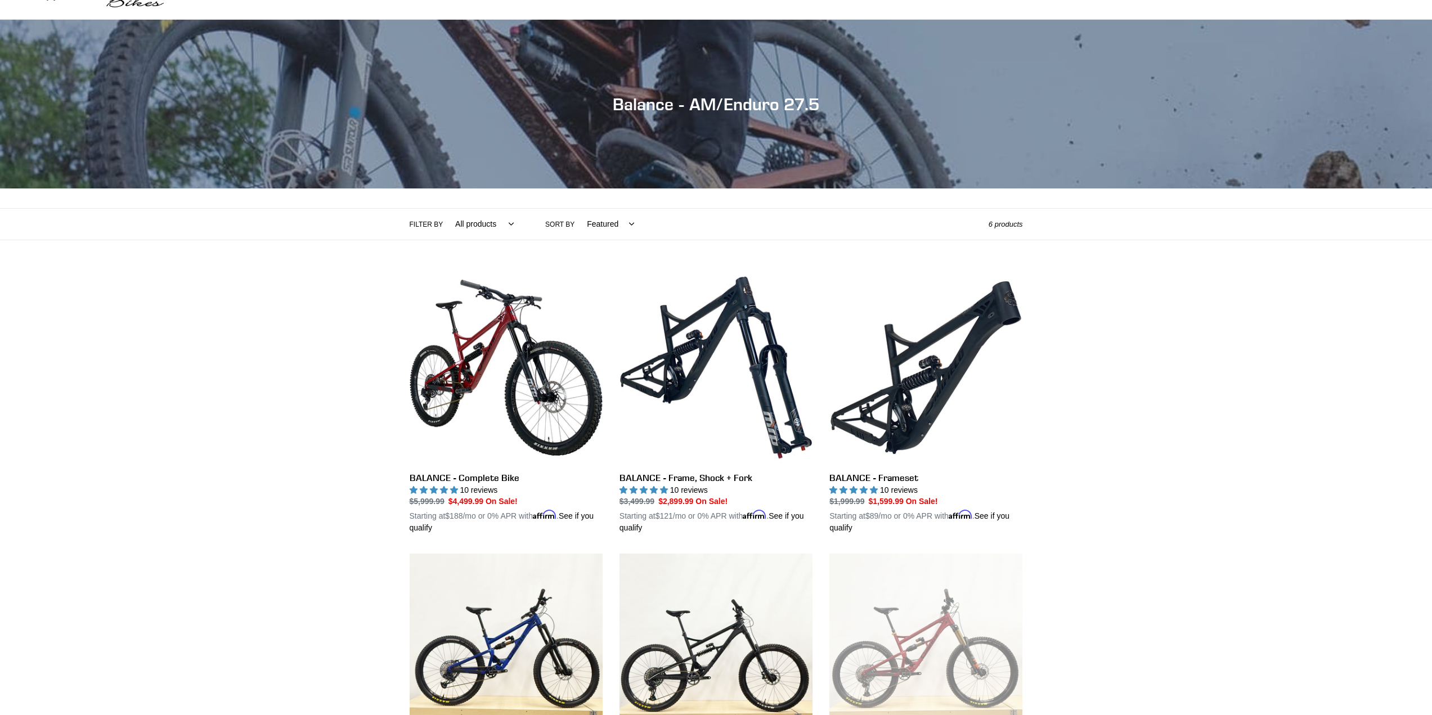
scroll to position [56, 0]
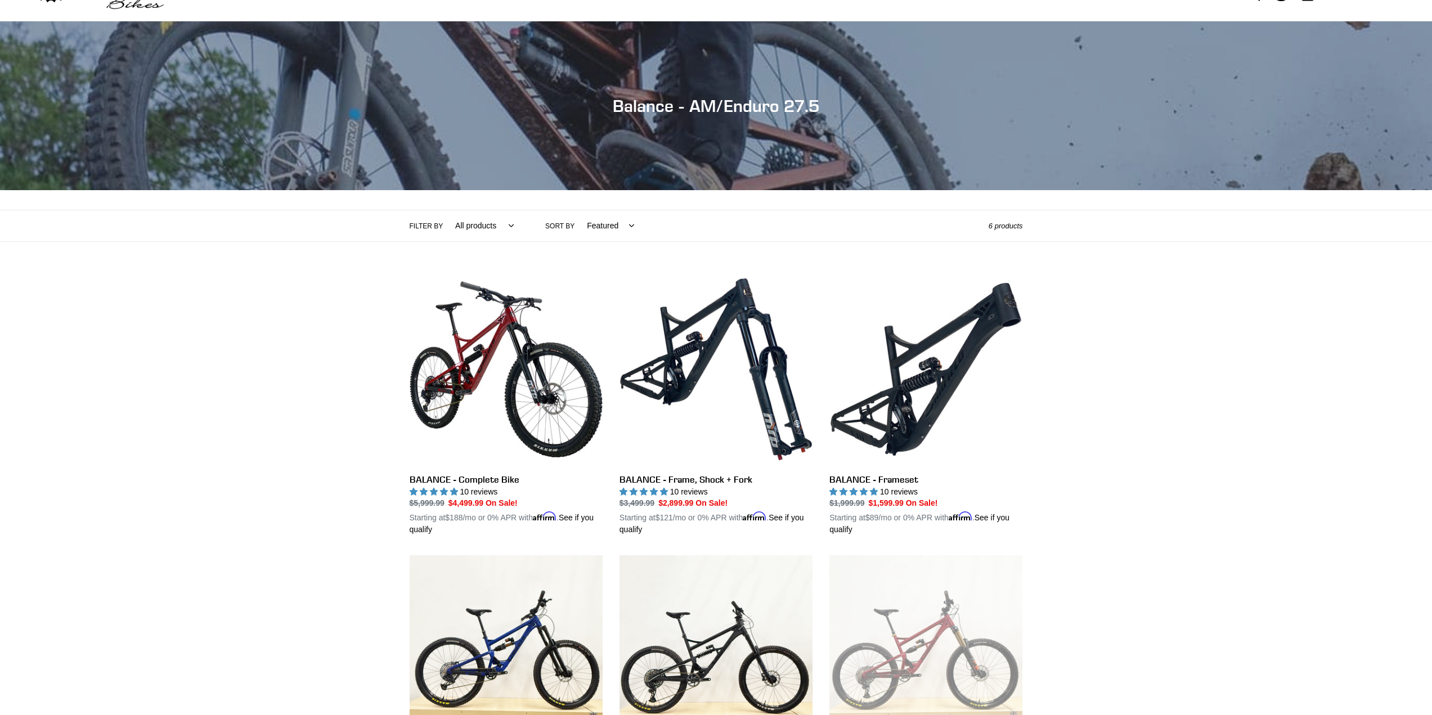
click at [1314, 552] on div "Collection: Balance - AM/Enduro 27.5 Filter by All products 275 balance BFCM23 …" at bounding box center [716, 425] width 1432 height 809
